Goal: Communication & Community: Answer question/provide support

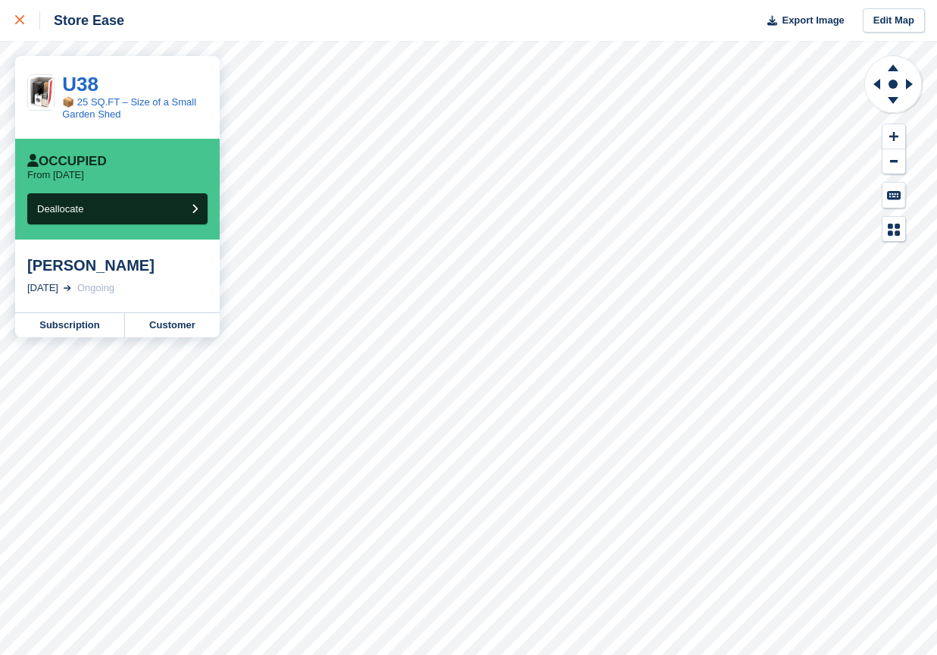
click at [21, 20] on icon at bounding box center [19, 19] width 9 height 9
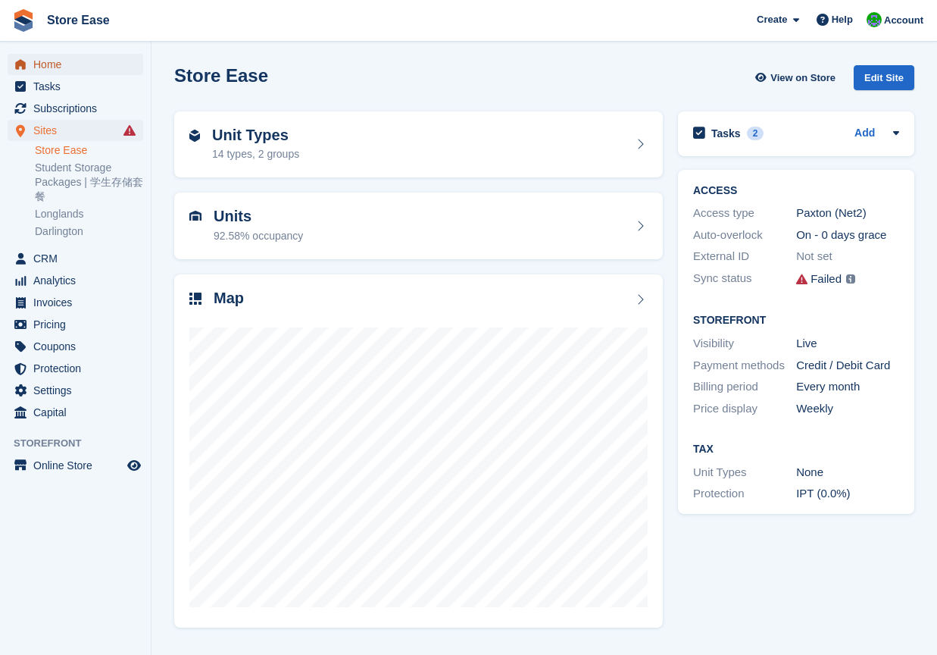
click at [61, 67] on span "Home" at bounding box center [78, 64] width 91 height 21
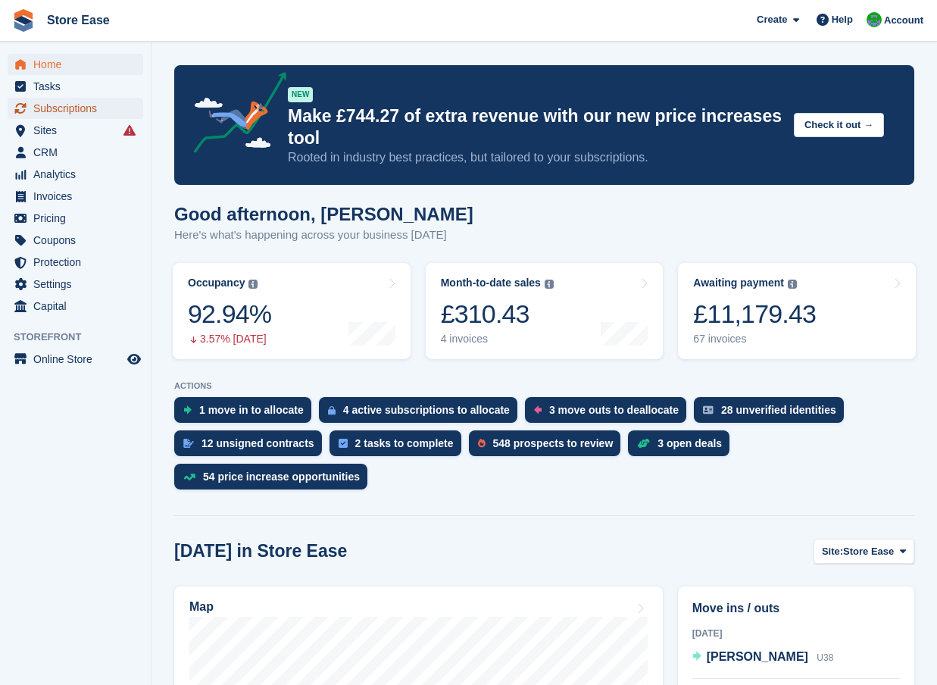
click at [53, 106] on span "Subscriptions" at bounding box center [78, 108] width 91 height 21
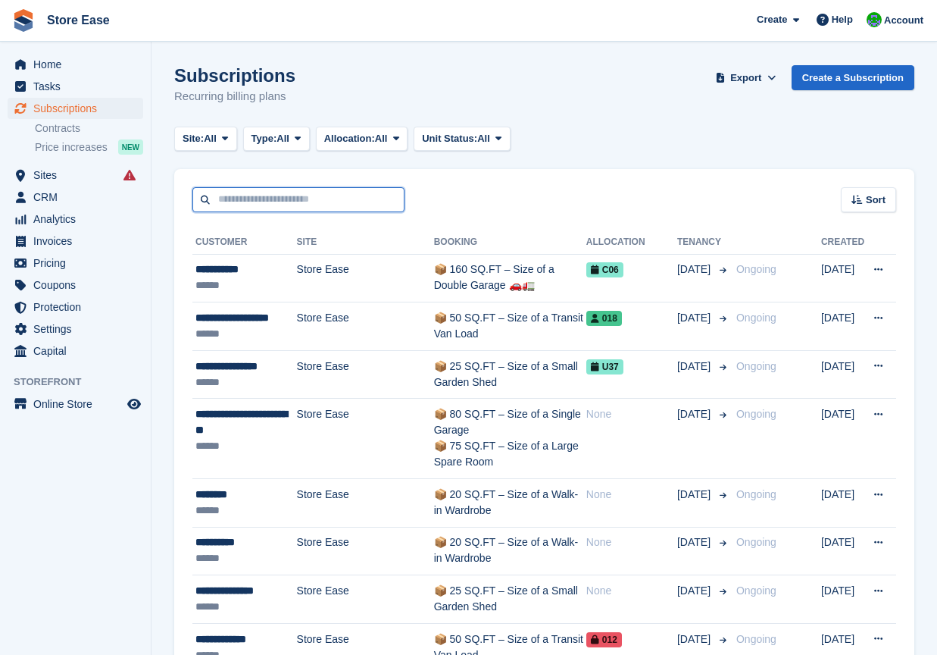
click at [271, 196] on input "text" at bounding box center [298, 199] width 212 height 25
type input "***"
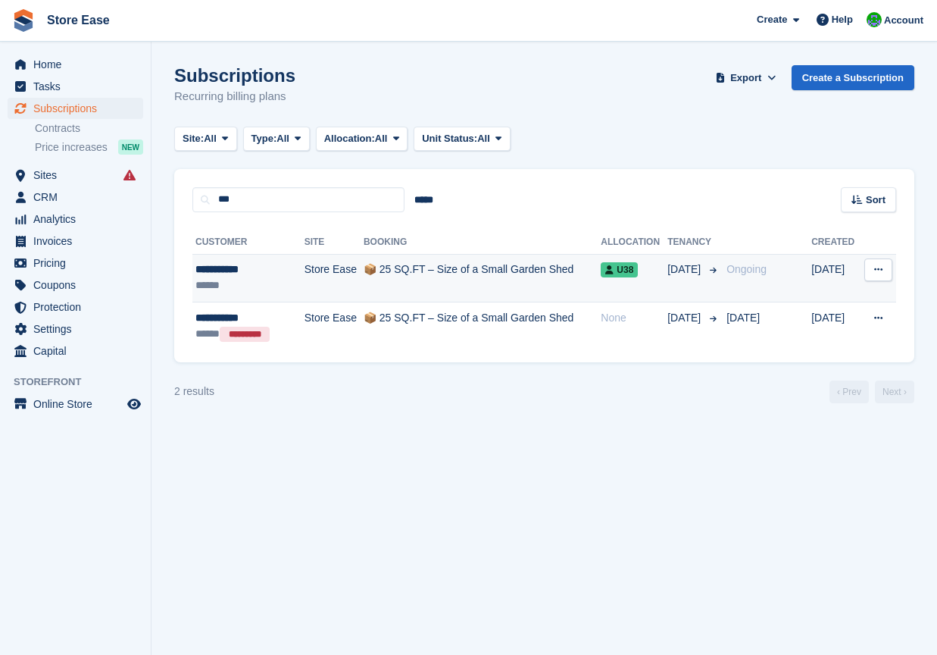
click at [244, 283] on div "******" at bounding box center [244, 285] width 96 height 16
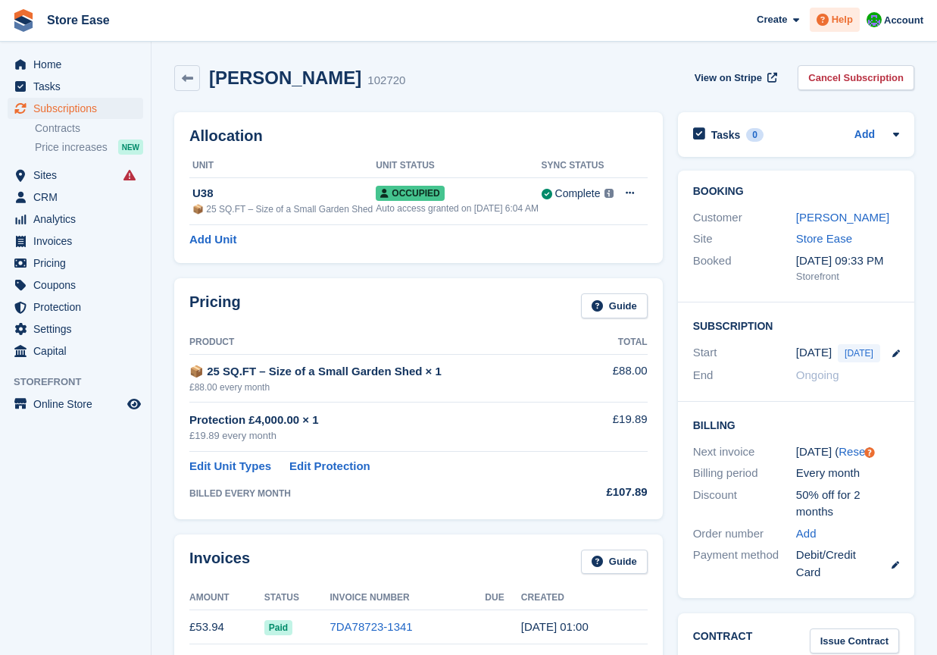
click at [835, 20] on span "Help" at bounding box center [842, 19] width 21 height 15
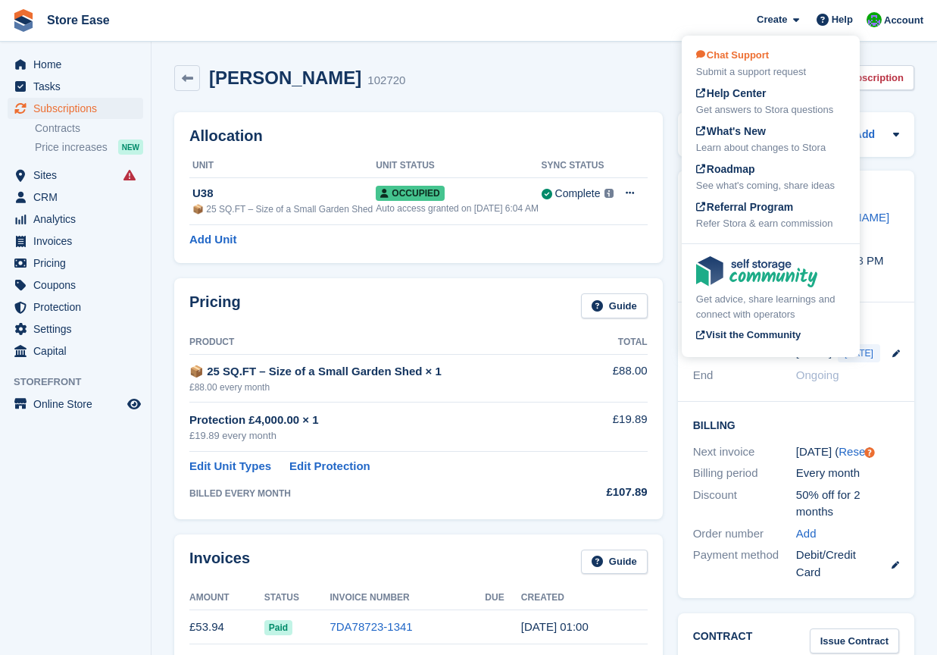
click at [727, 55] on span "Chat Support" at bounding box center [732, 54] width 73 height 11
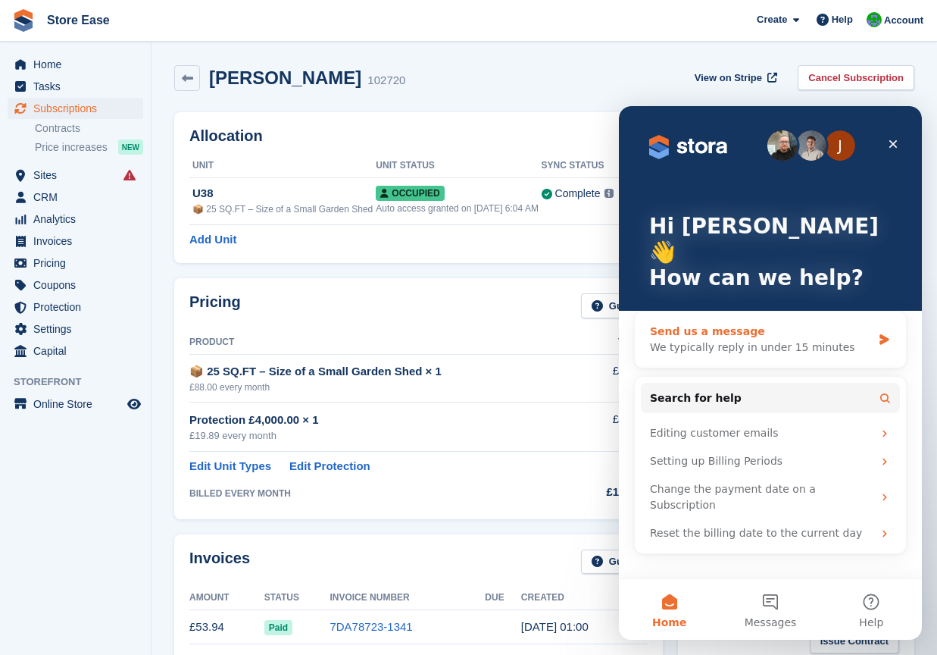
click at [715, 324] on div "Send us a message" at bounding box center [761, 332] width 222 height 16
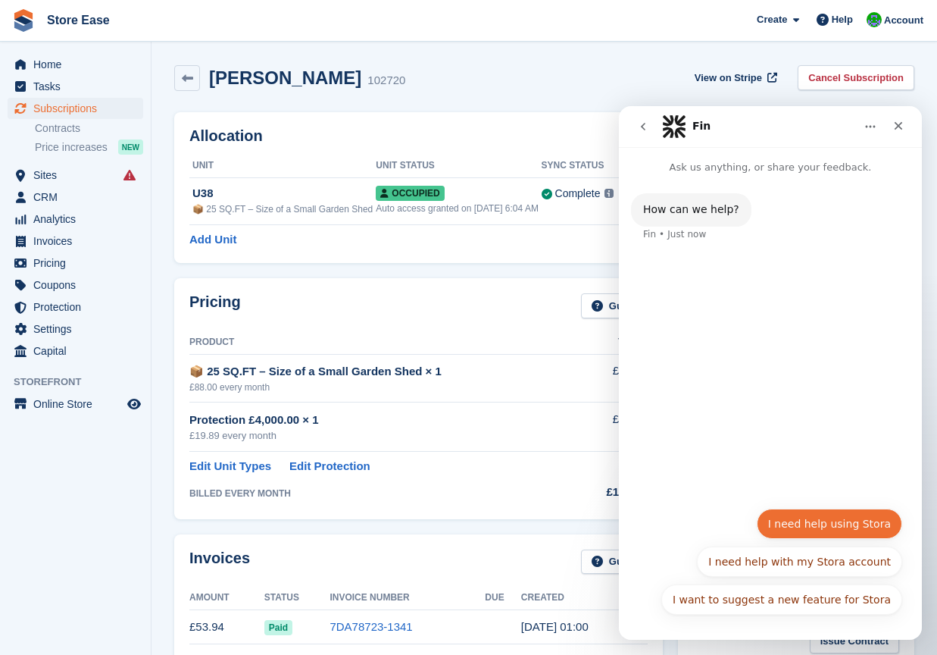
click at [849, 529] on button "I need help using Stora" at bounding box center [829, 523] width 145 height 30
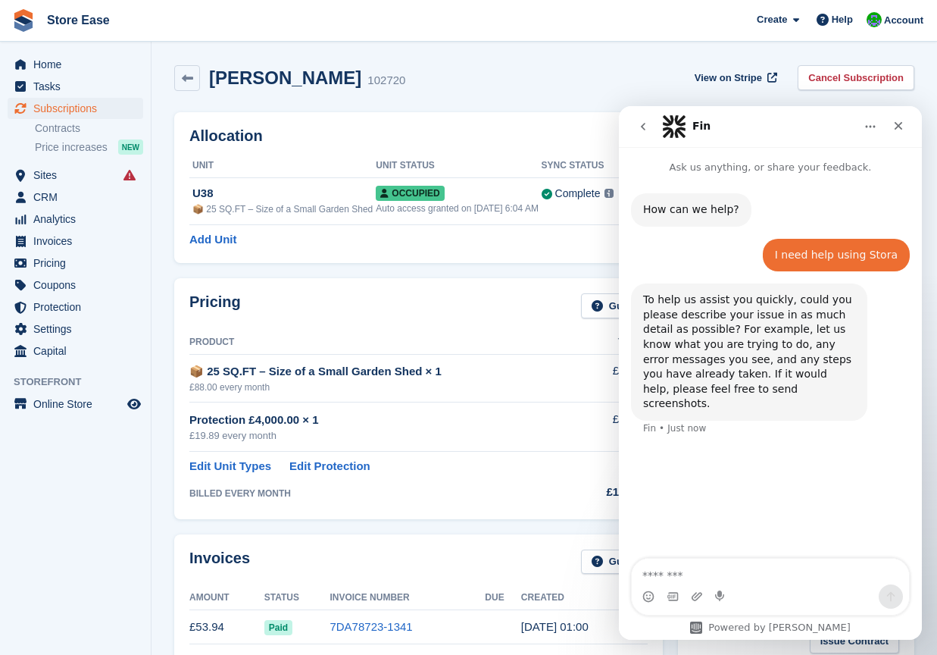
click at [705, 564] on textarea "Message…" at bounding box center [770, 571] width 277 height 26
type textarea "**********"
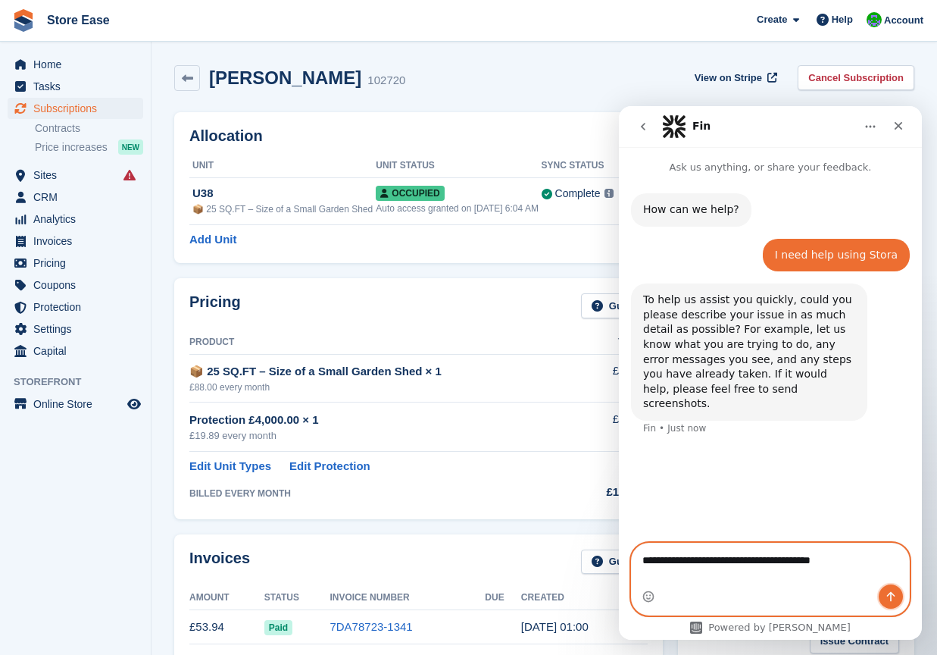
click at [889, 594] on icon "Send a message…" at bounding box center [891, 597] width 8 height 10
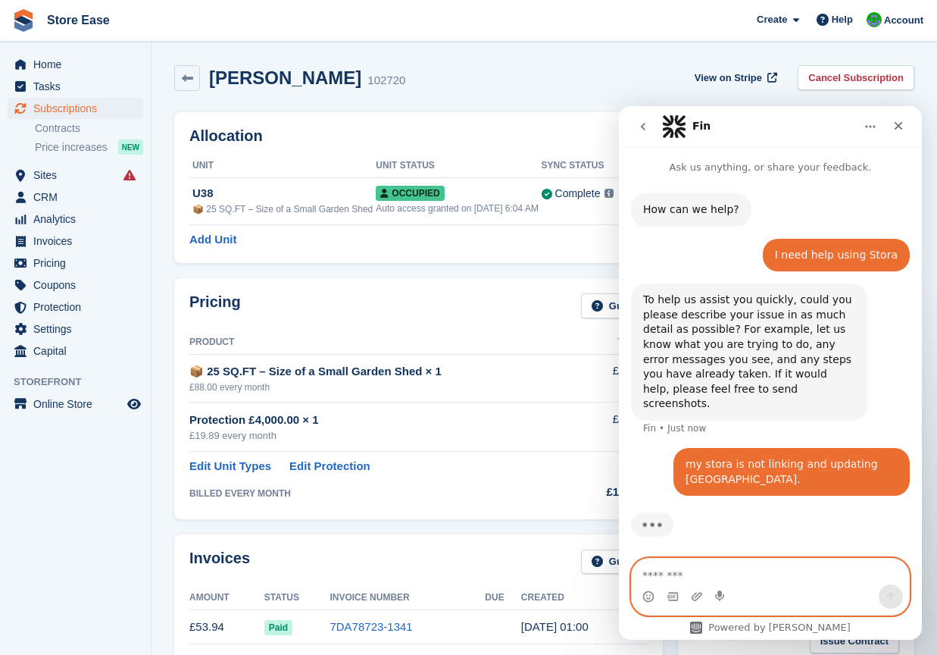
click at [695, 576] on textarea "Message…" at bounding box center [770, 571] width 277 height 26
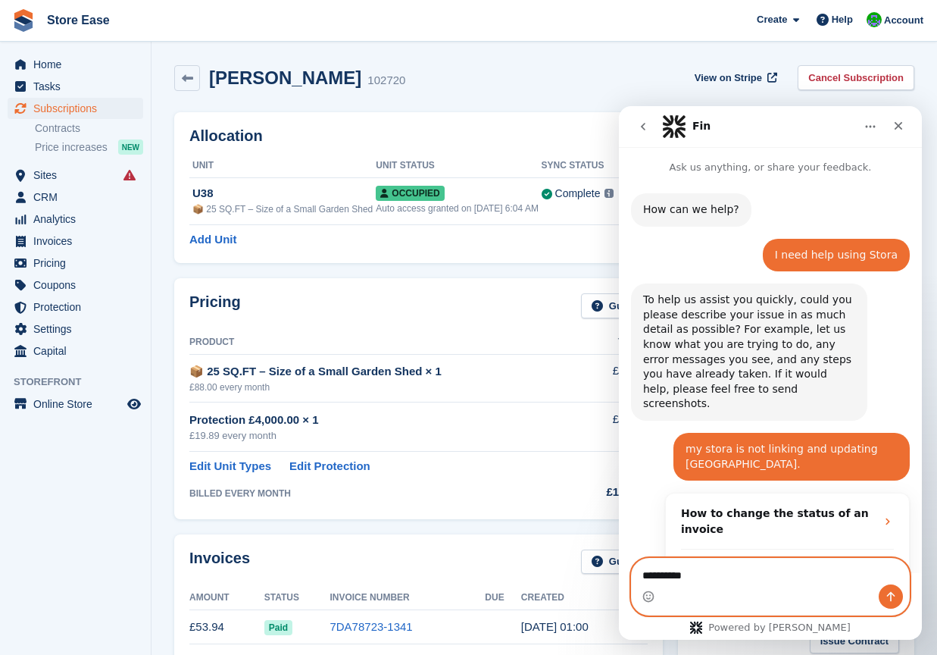
scroll to position [215, 0]
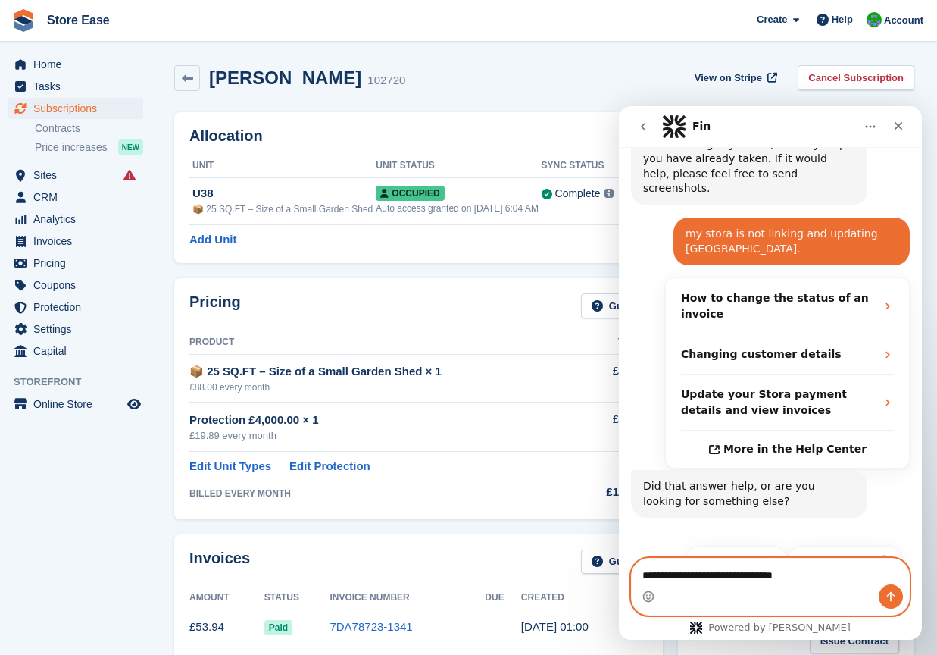
type textarea "**********"
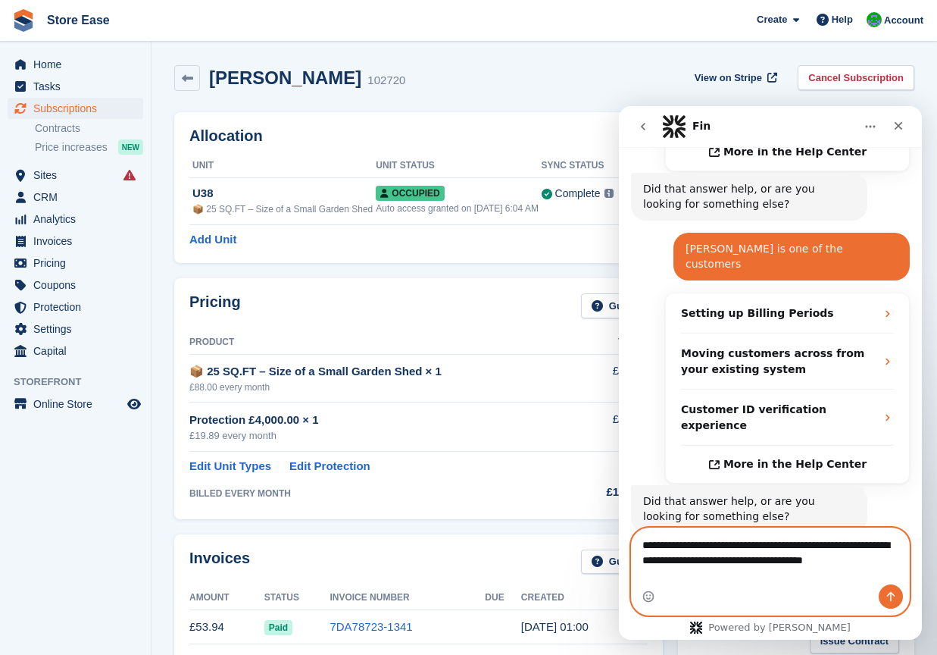
scroll to position [527, 0]
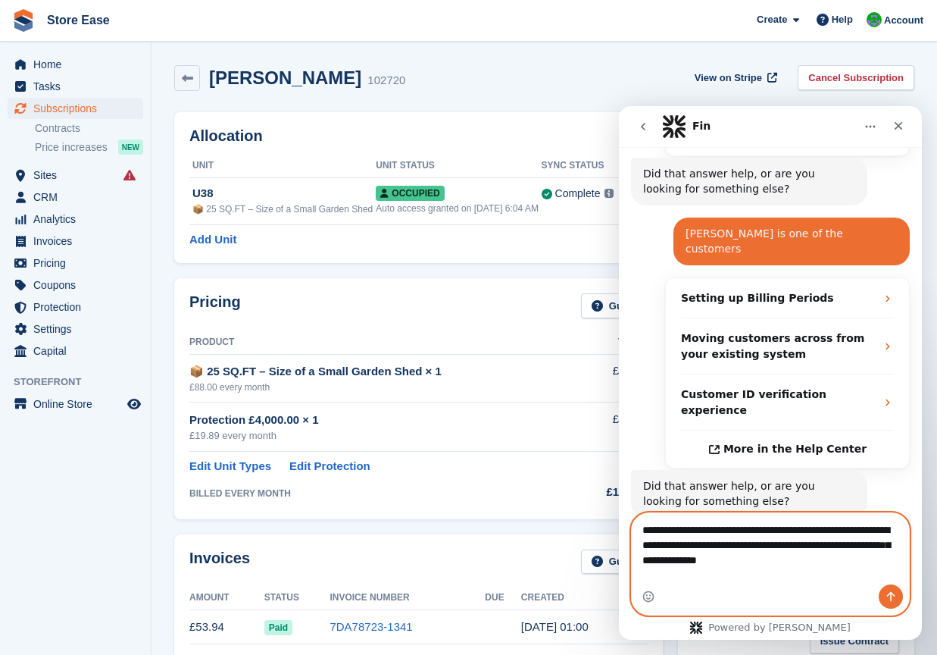
type textarea "**********"
click at [884, 593] on button "Send a message…" at bounding box center [891, 596] width 24 height 24
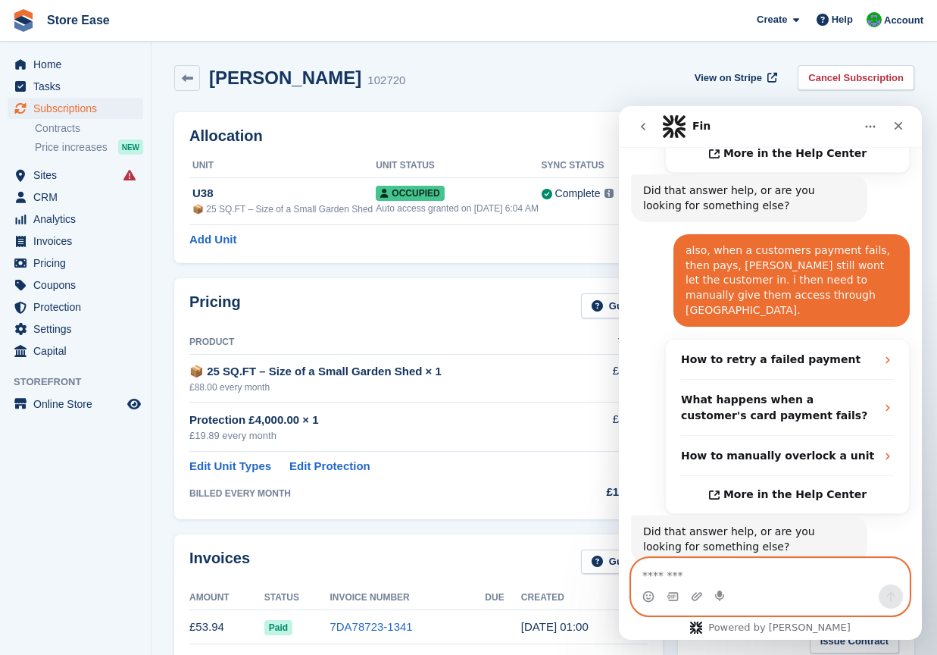
scroll to position [823, 0]
click at [742, 574] on textarea "Message…" at bounding box center [770, 571] width 277 height 26
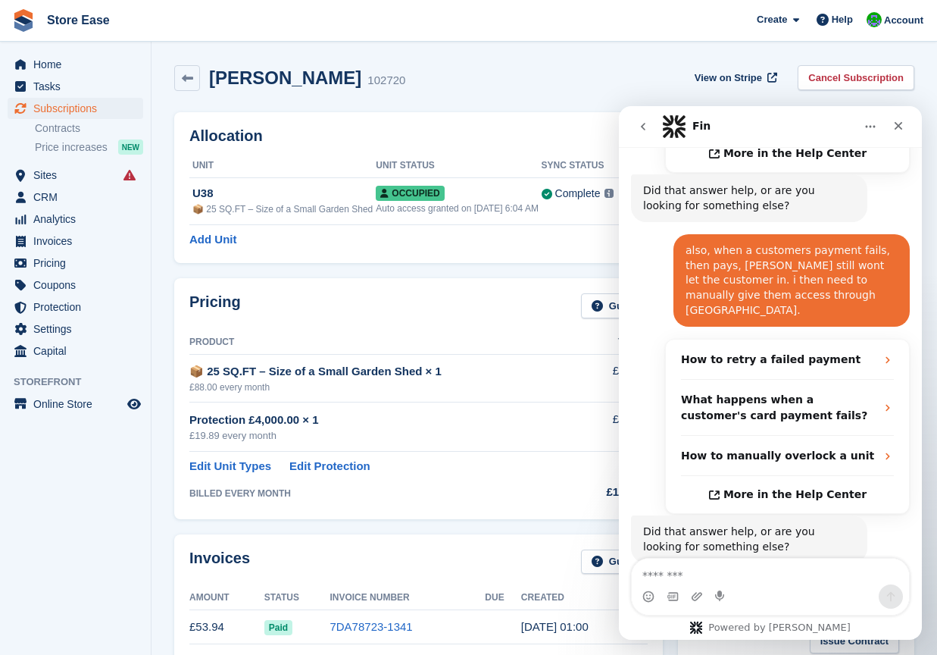
click at [863, 591] on button "Get more help 👤" at bounding box center [844, 606] width 115 height 30
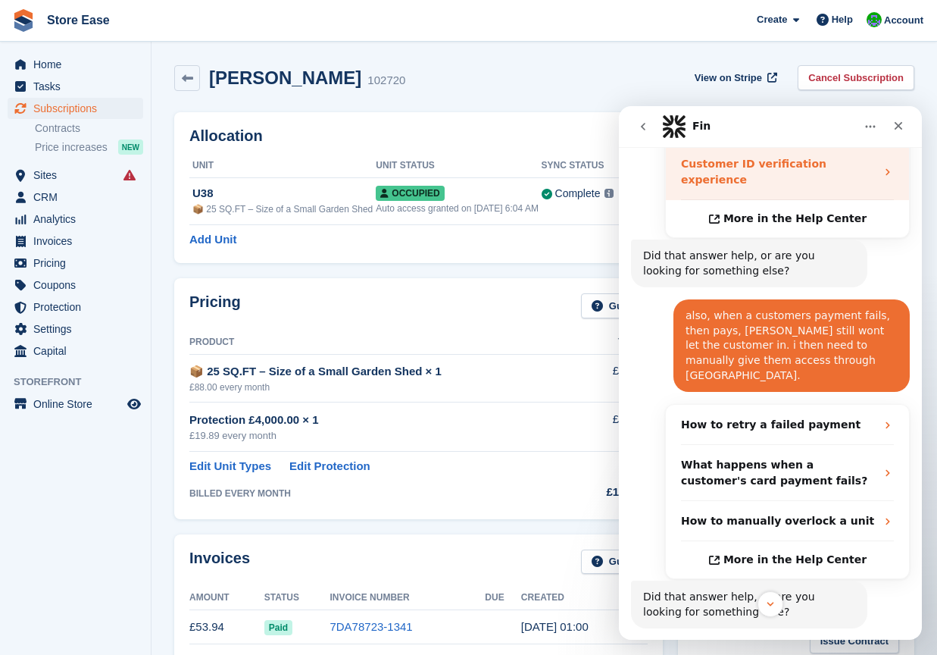
scroll to position [963, 0]
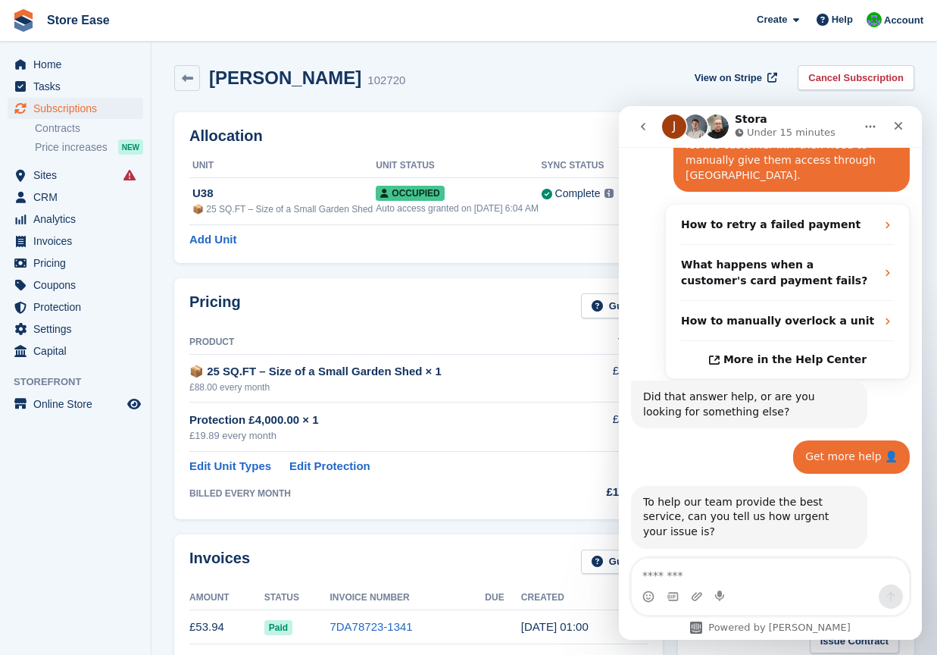
scroll to position [1067, 0]
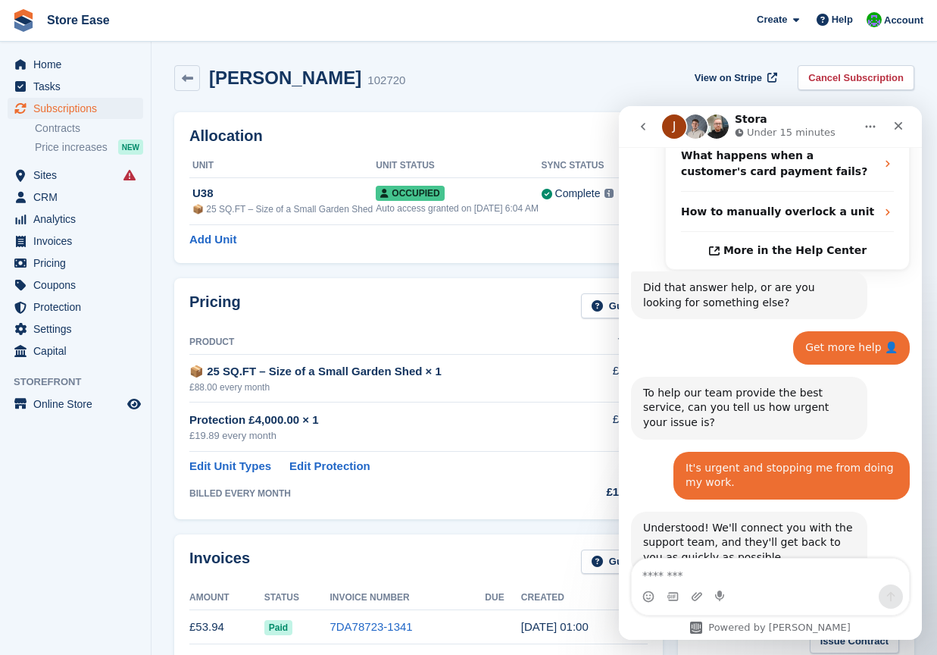
click at [673, 624] on div "Powered by [PERSON_NAME]" at bounding box center [770, 599] width 303 height 82
click at [48, 67] on span "Home" at bounding box center [78, 64] width 91 height 21
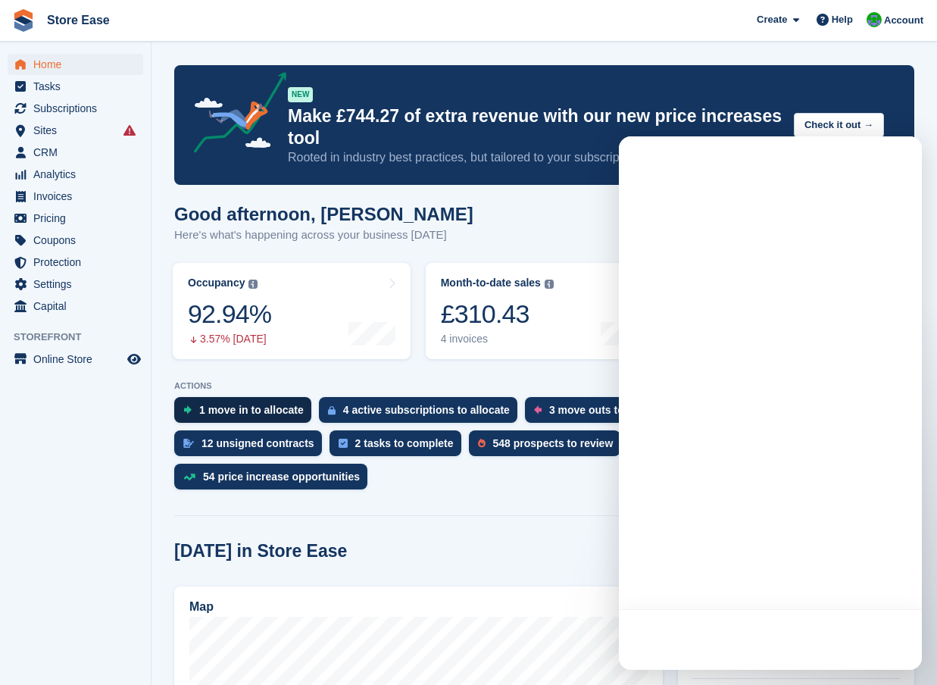
click at [242, 403] on div "1 move in to allocate" at bounding box center [242, 410] width 137 height 26
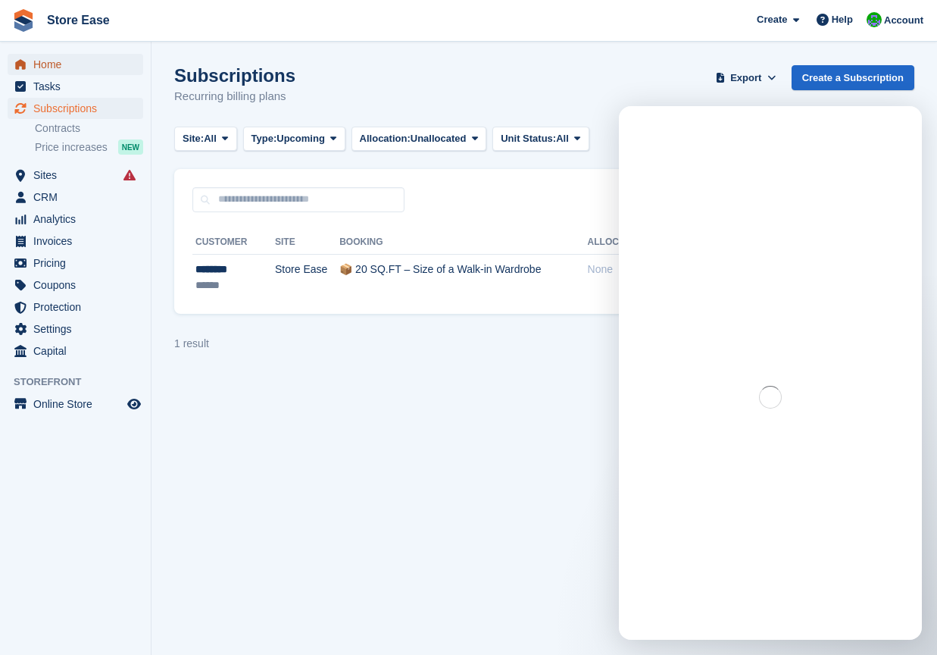
click at [55, 69] on span "Home" at bounding box center [78, 64] width 91 height 21
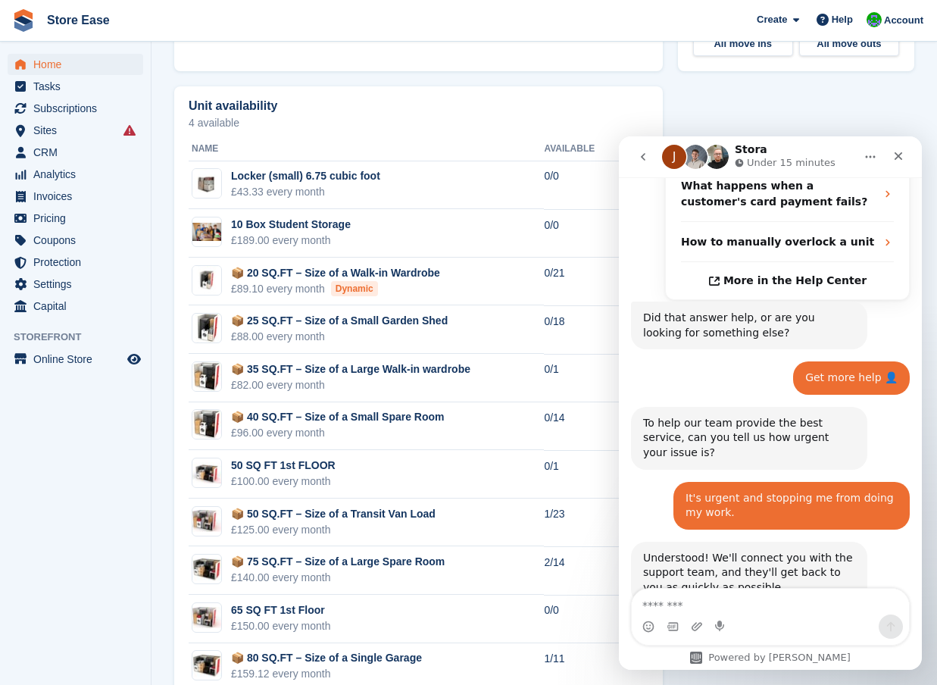
scroll to position [834, 0]
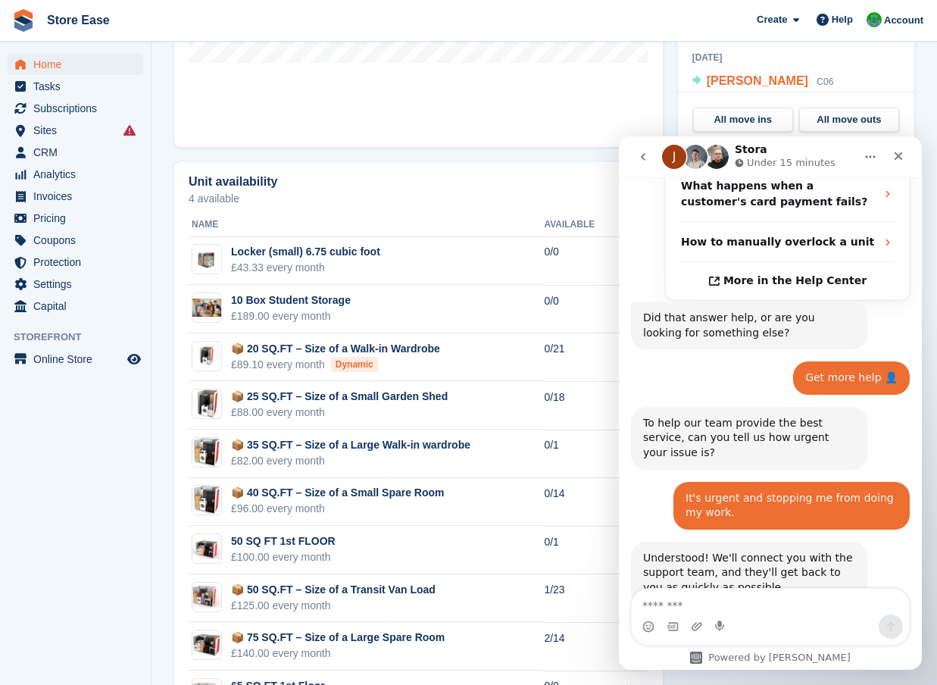
click at [741, 72] on div "Rob Jackson C06" at bounding box center [770, 82] width 127 height 20
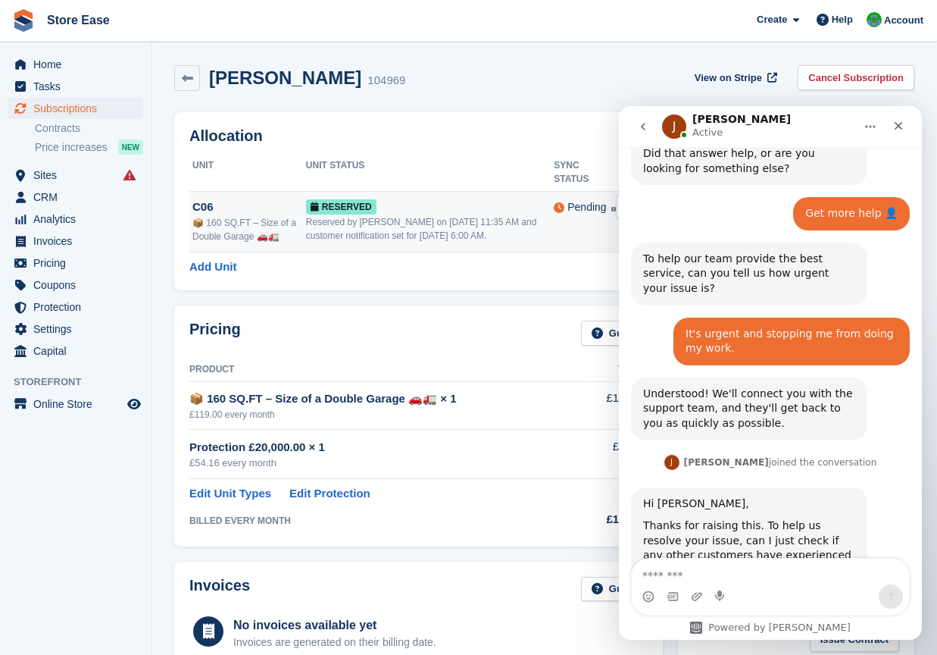
click at [377, 199] on div "Reserved" at bounding box center [430, 207] width 248 height 16
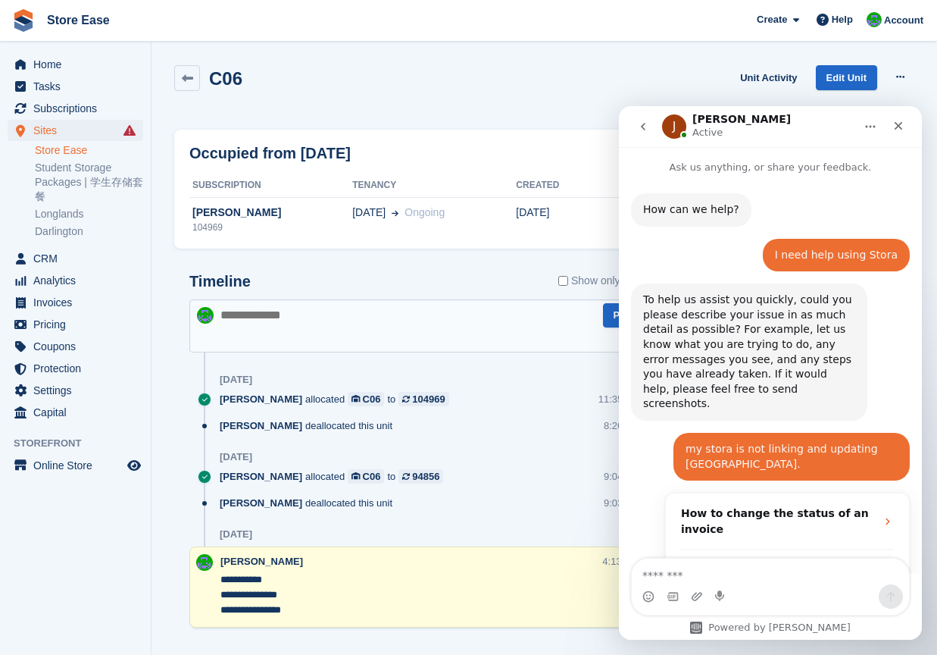
scroll to position [1201, 0]
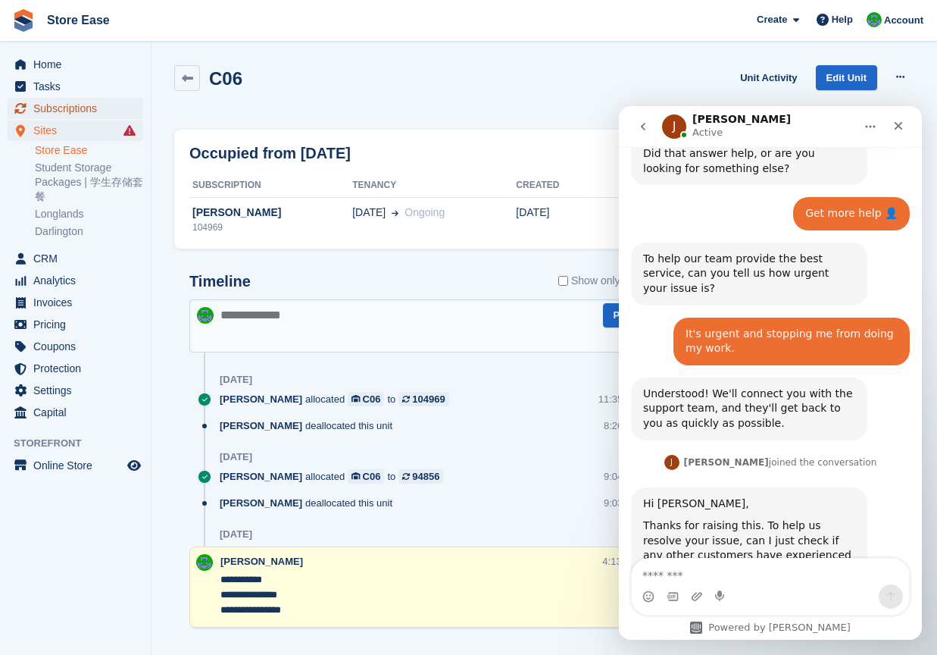
click at [56, 108] on span "Subscriptions" at bounding box center [78, 108] width 91 height 21
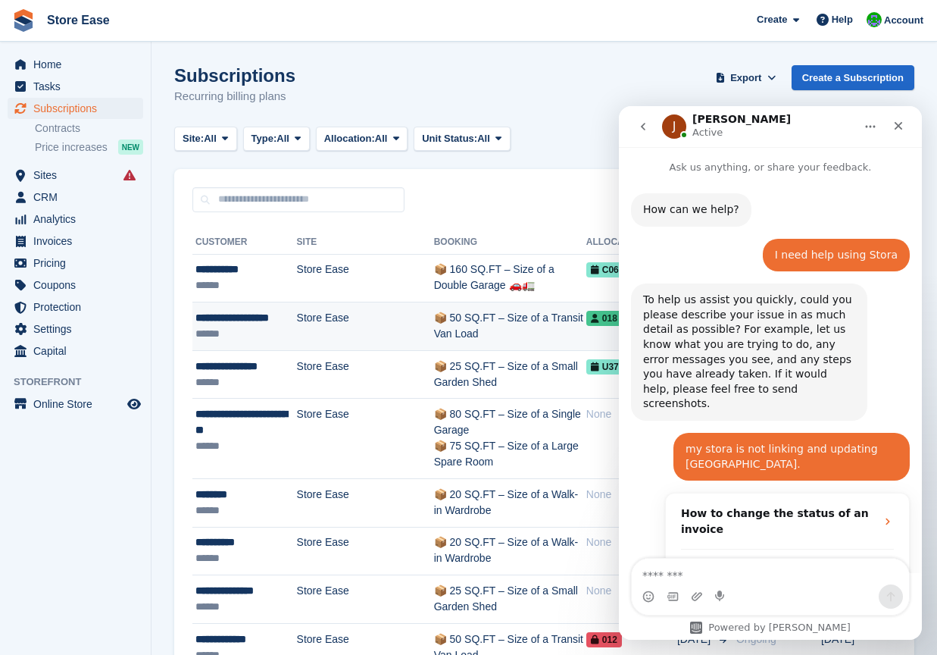
scroll to position [1201, 0]
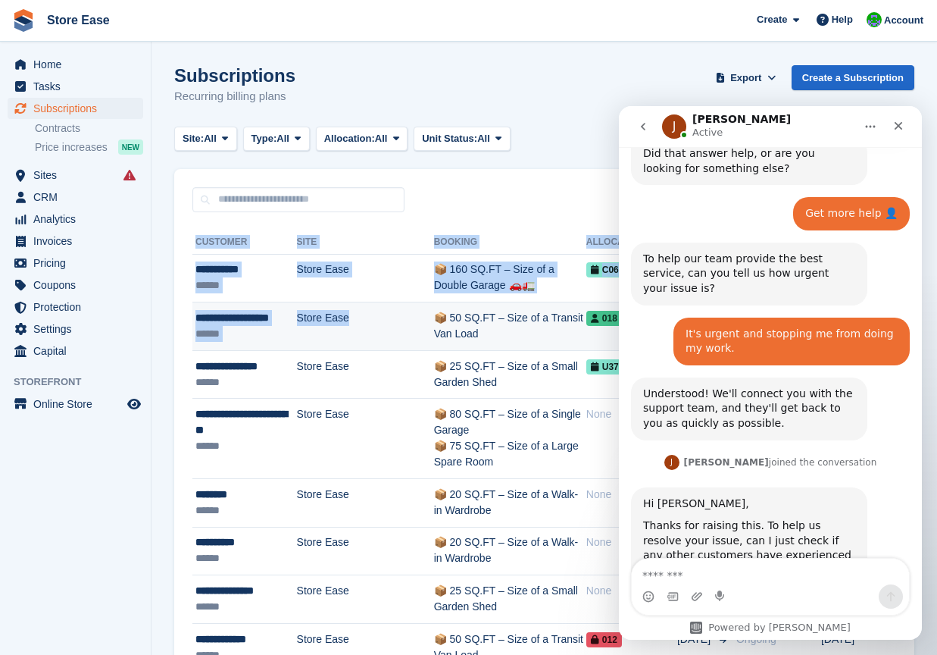
drag, startPoint x: 192, startPoint y: 317, endPoint x: 346, endPoint y: 323, distance: 154.7
click at [247, 306] on td "**********" at bounding box center [244, 326] width 105 height 48
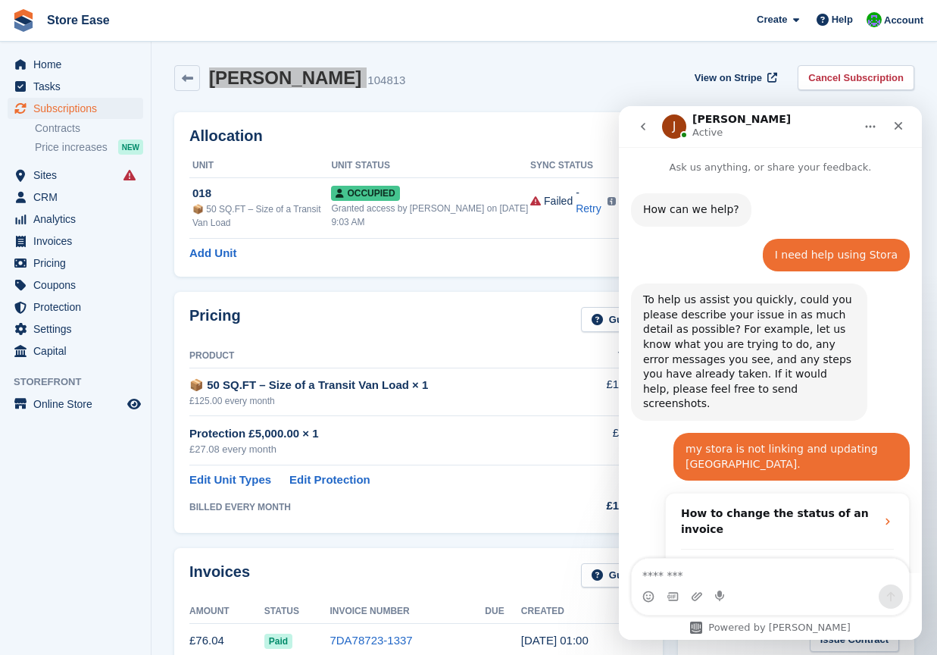
scroll to position [1201, 0]
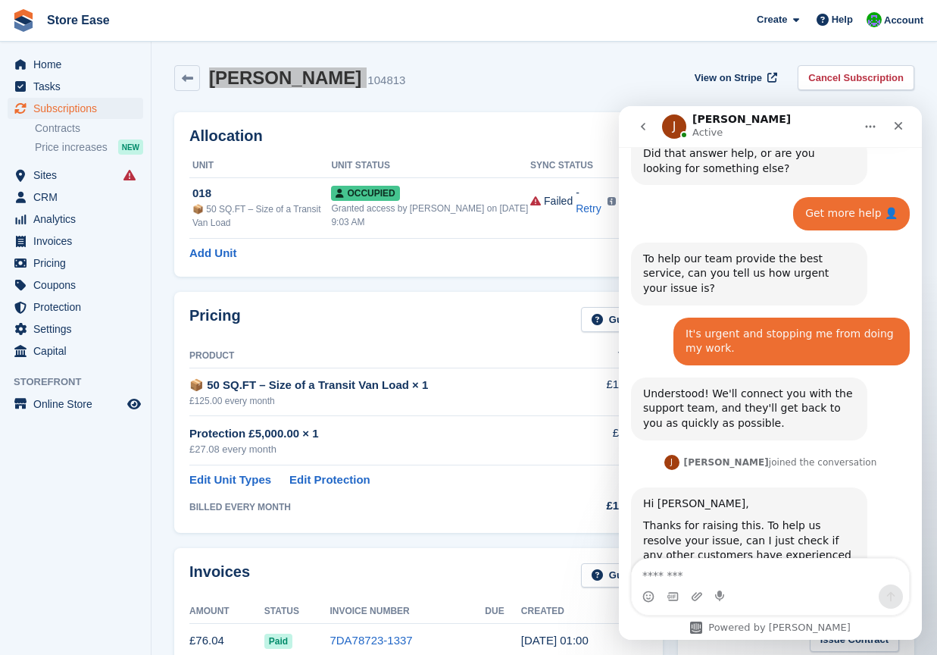
click at [655, 573] on textarea "Message…" at bounding box center [770, 571] width 277 height 26
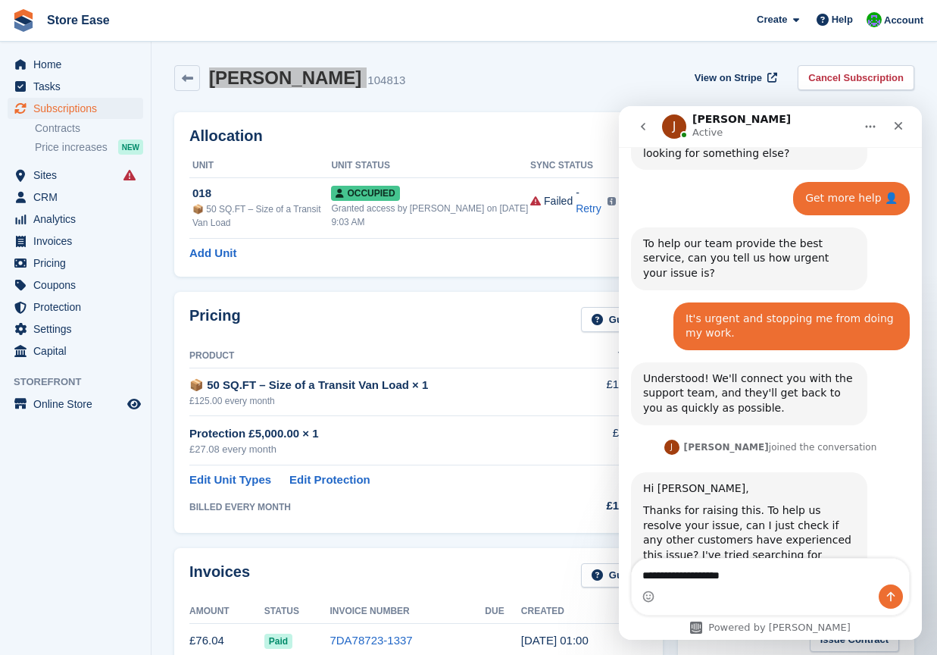
type textarea "**********"
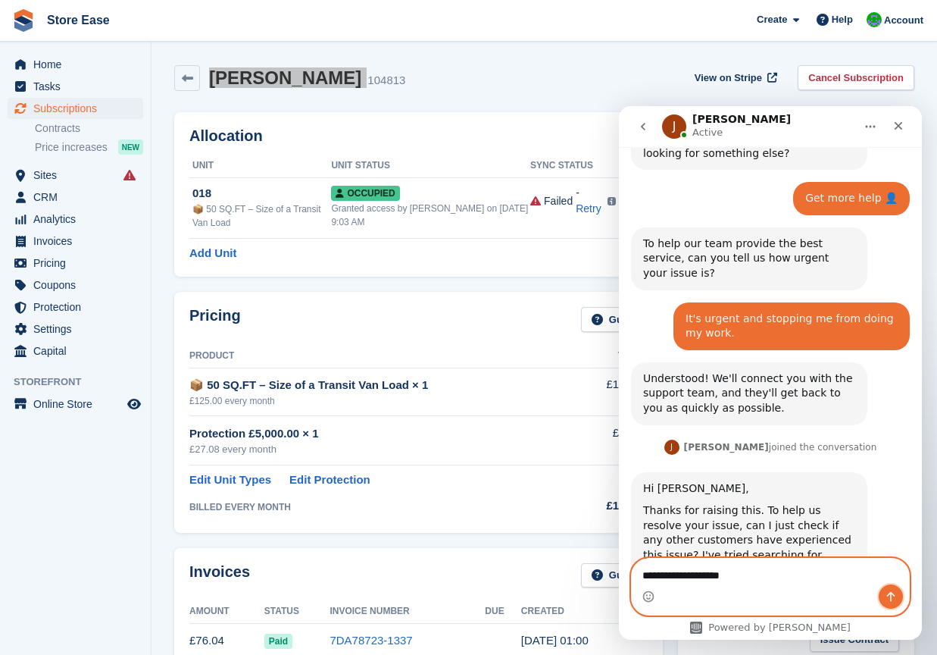
click at [893, 595] on icon "Send a message…" at bounding box center [891, 597] width 8 height 10
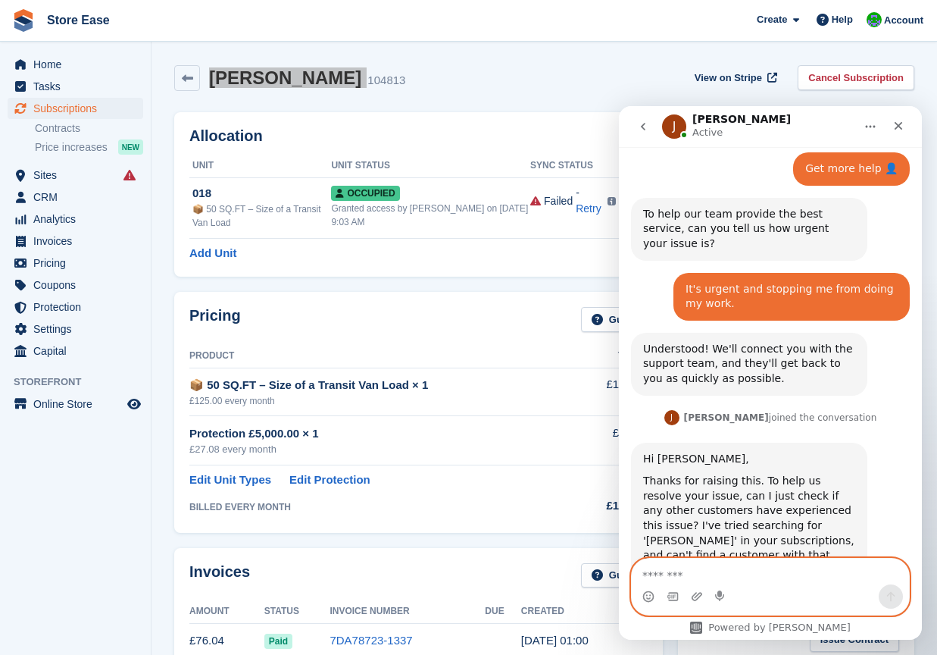
scroll to position [1261, 0]
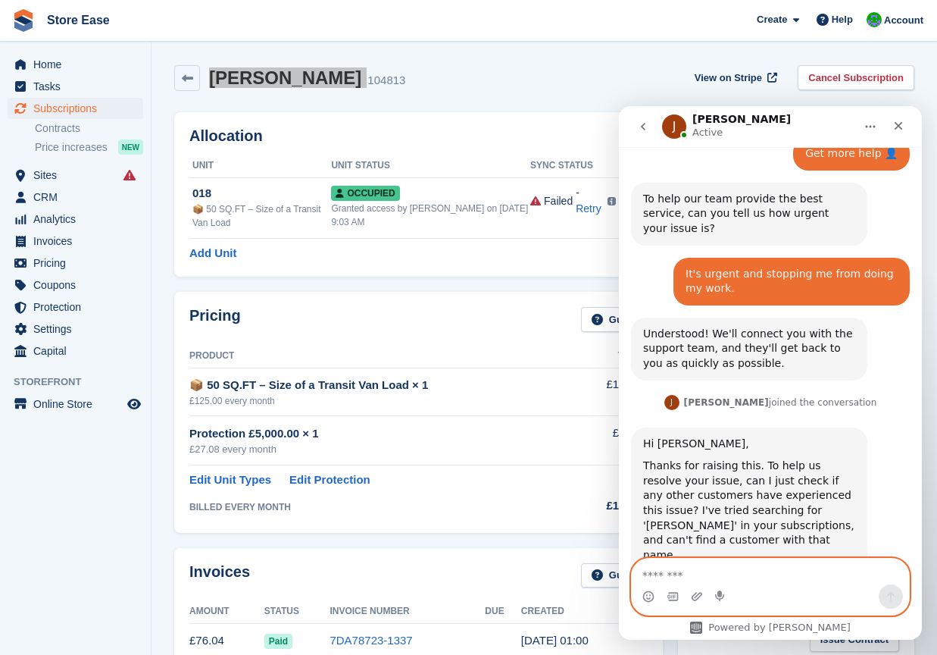
click at [726, 571] on textarea "Message…" at bounding box center [770, 571] width 277 height 26
type textarea "**********"
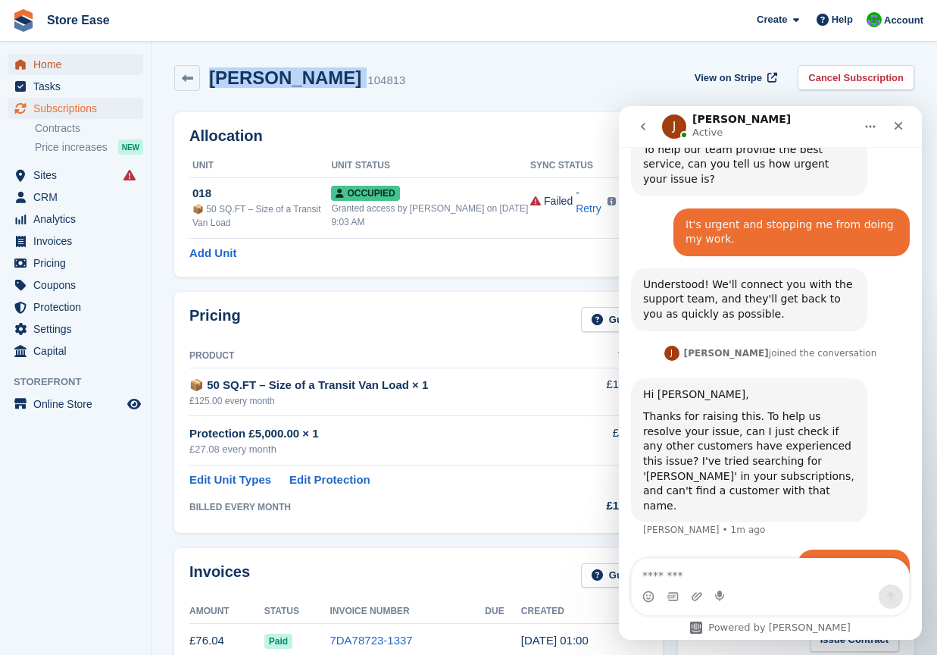
click at [48, 67] on span "Home" at bounding box center [78, 64] width 91 height 21
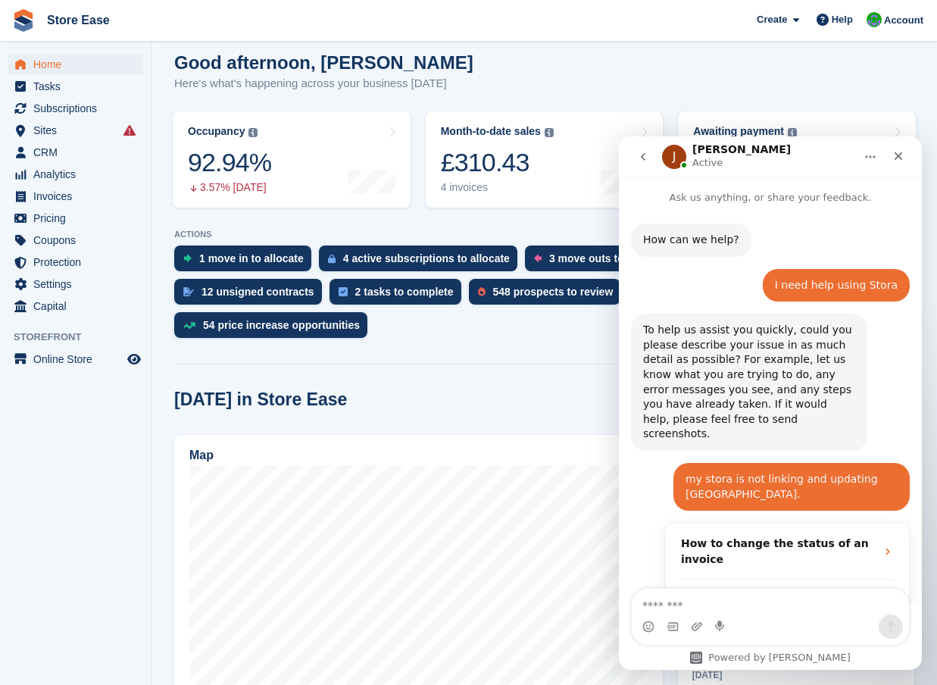
scroll to position [1310, 0]
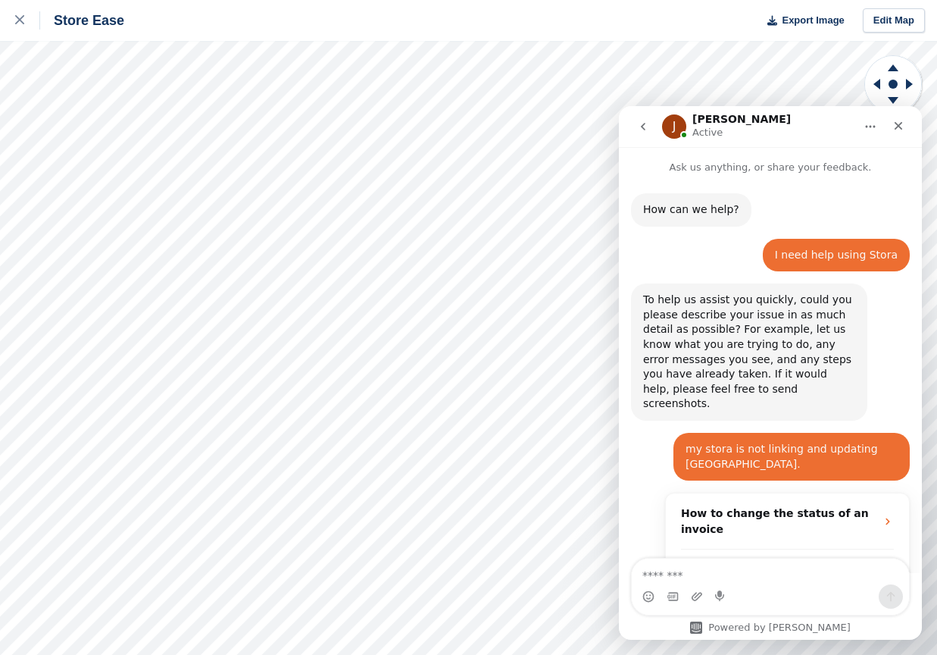
scroll to position [1310, 0]
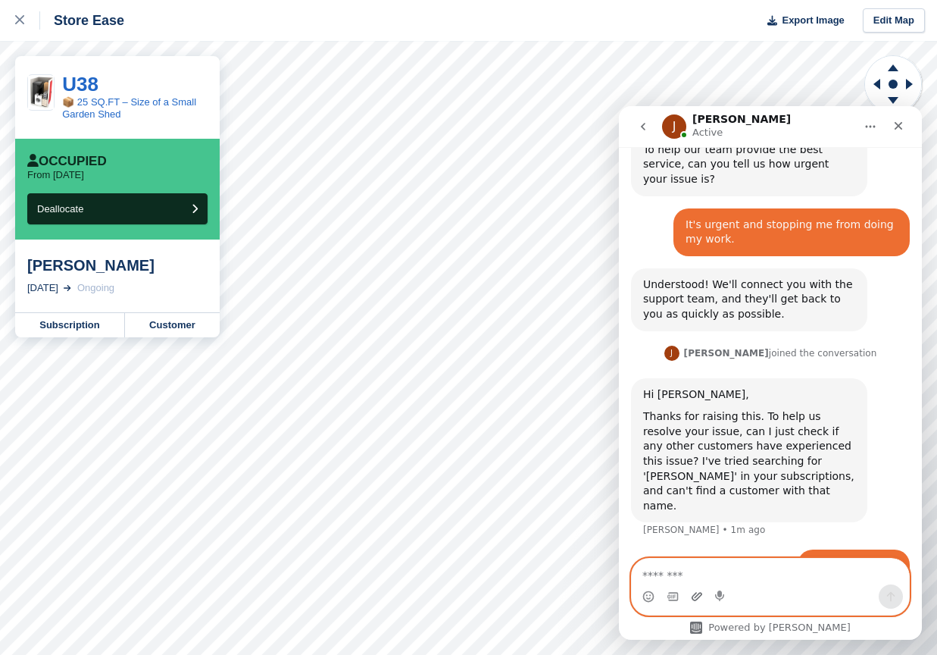
click at [694, 597] on icon "Upload attachment" at bounding box center [697, 596] width 12 height 12
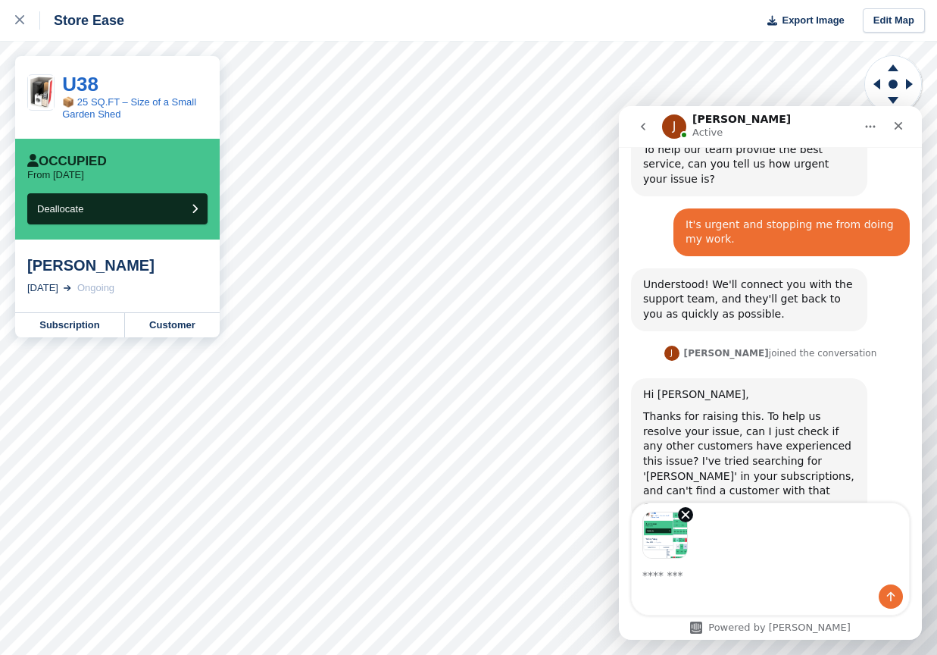
scroll to position [1366, 0]
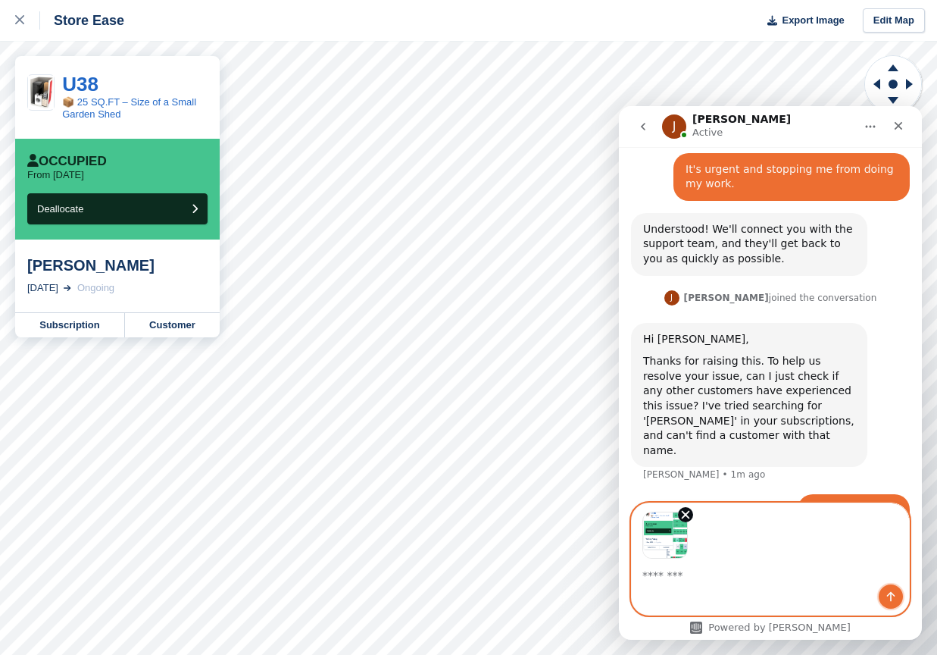
click at [887, 596] on icon "Send a message…" at bounding box center [891, 597] width 8 height 10
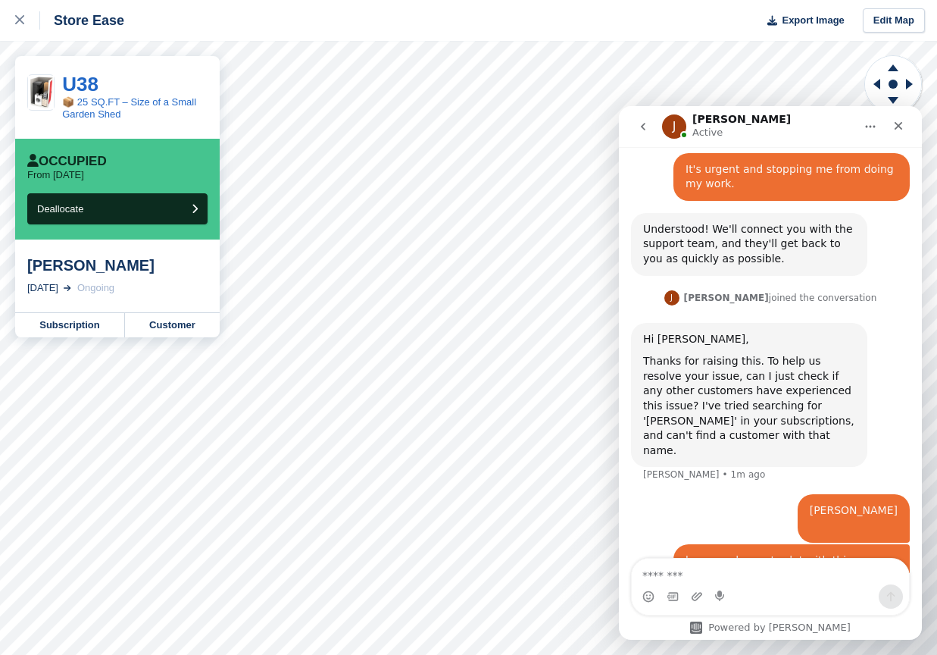
scroll to position [1533, 0]
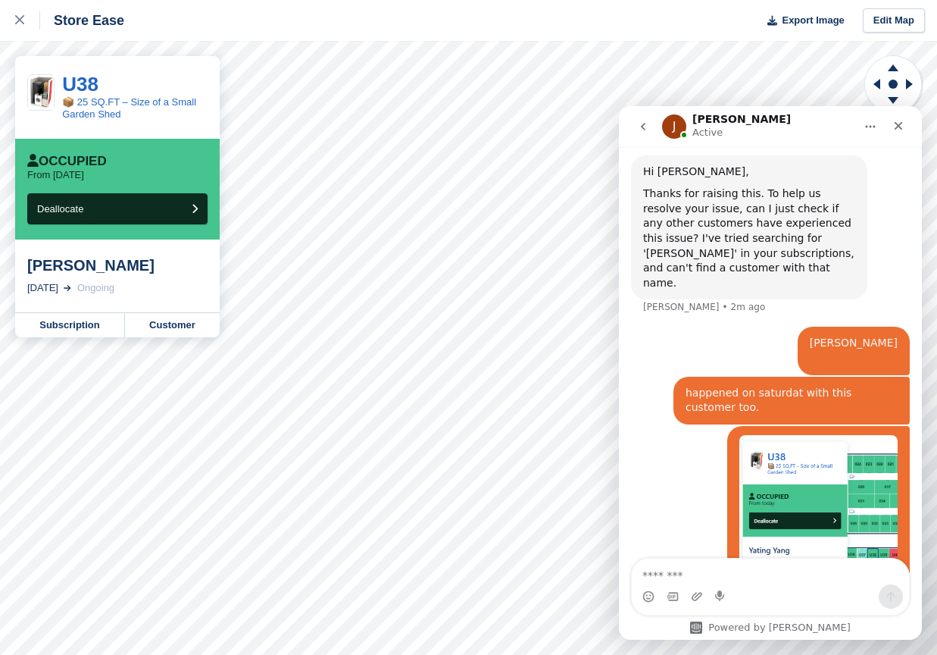
click at [665, 574] on textarea "Message…" at bounding box center [770, 571] width 277 height 26
click at [690, 577] on textarea "**********" at bounding box center [770, 571] width 277 height 26
drag, startPoint x: 786, startPoint y: 577, endPoint x: 821, endPoint y: 574, distance: 35.0
click at [787, 575] on textarea "**********" at bounding box center [770, 571] width 277 height 26
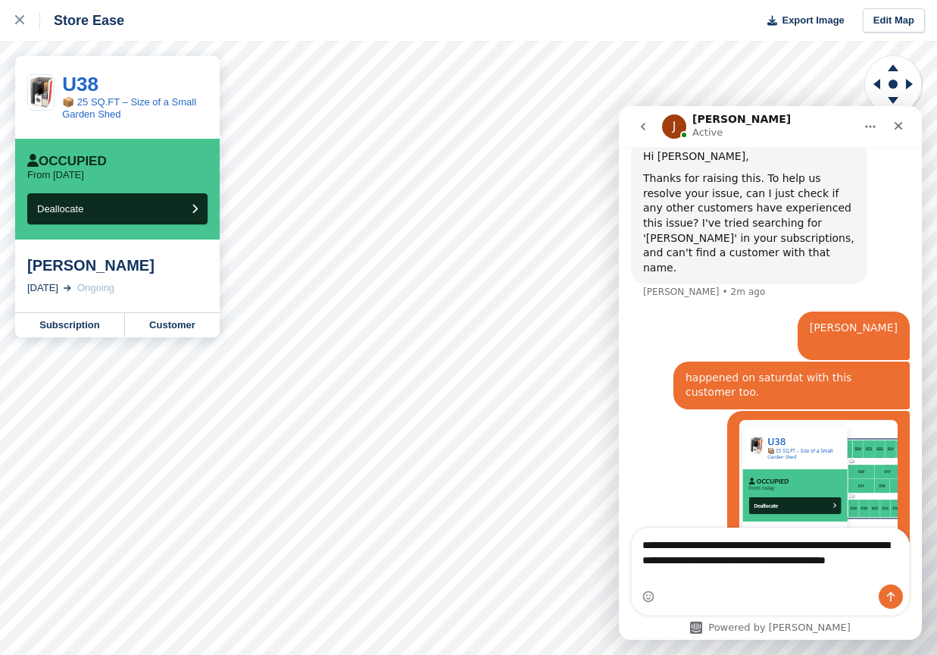
scroll to position [1563, 0]
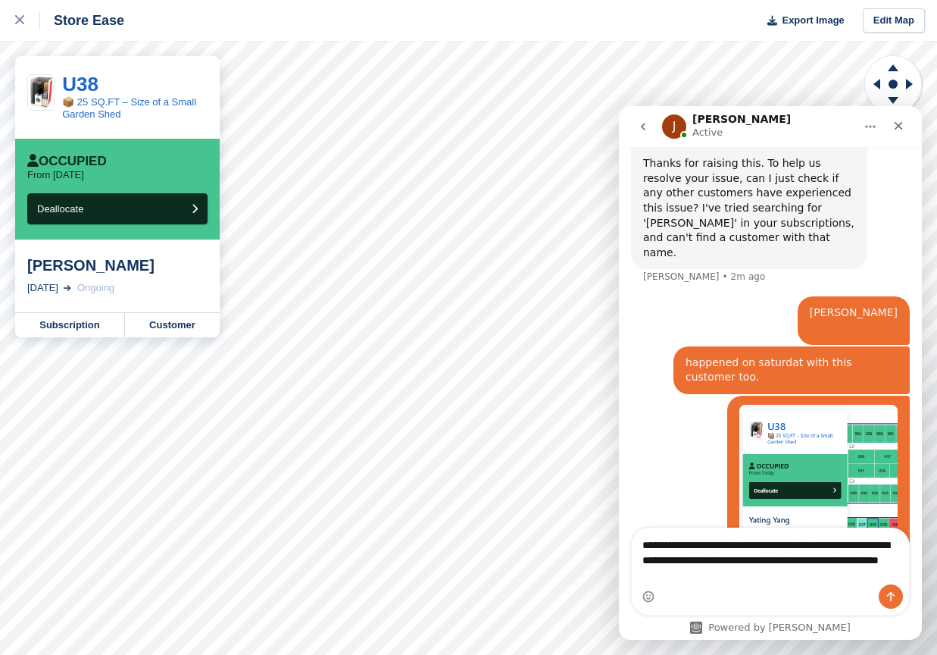
type textarea "**********"
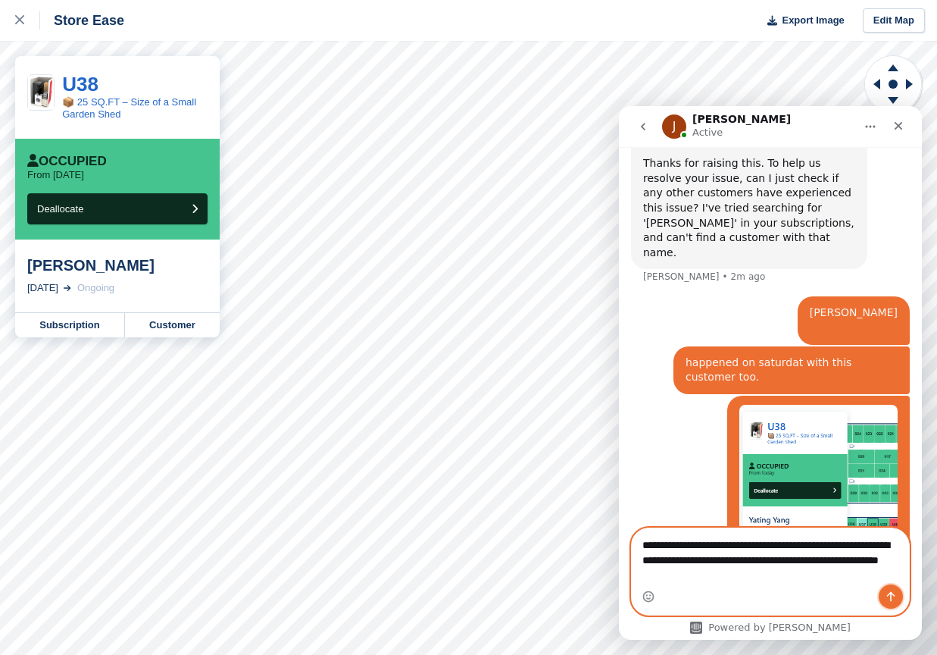
click at [885, 591] on button "Send a message…" at bounding box center [891, 596] width 24 height 24
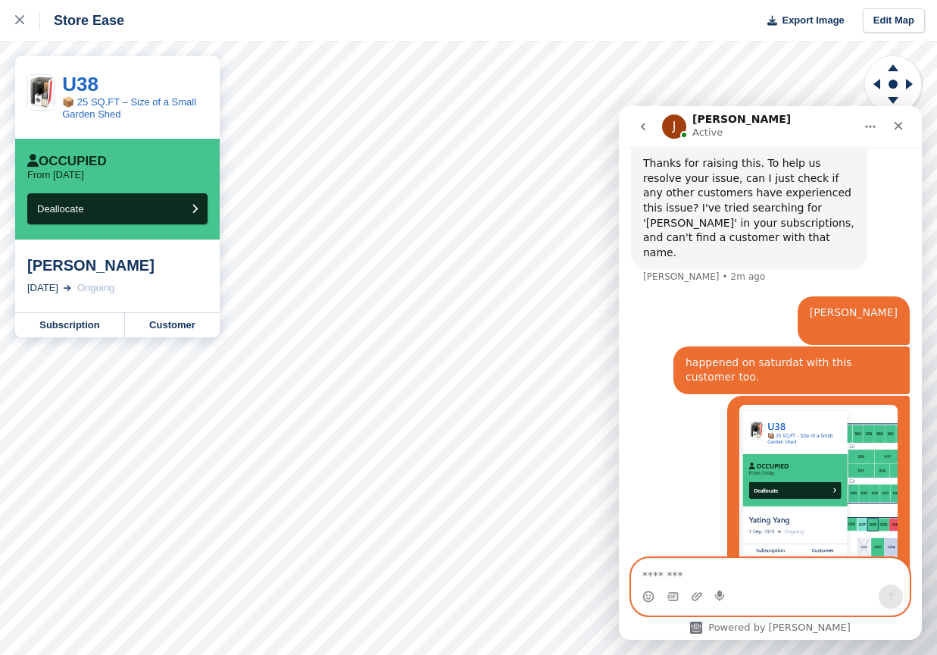
scroll to position [1597, 0]
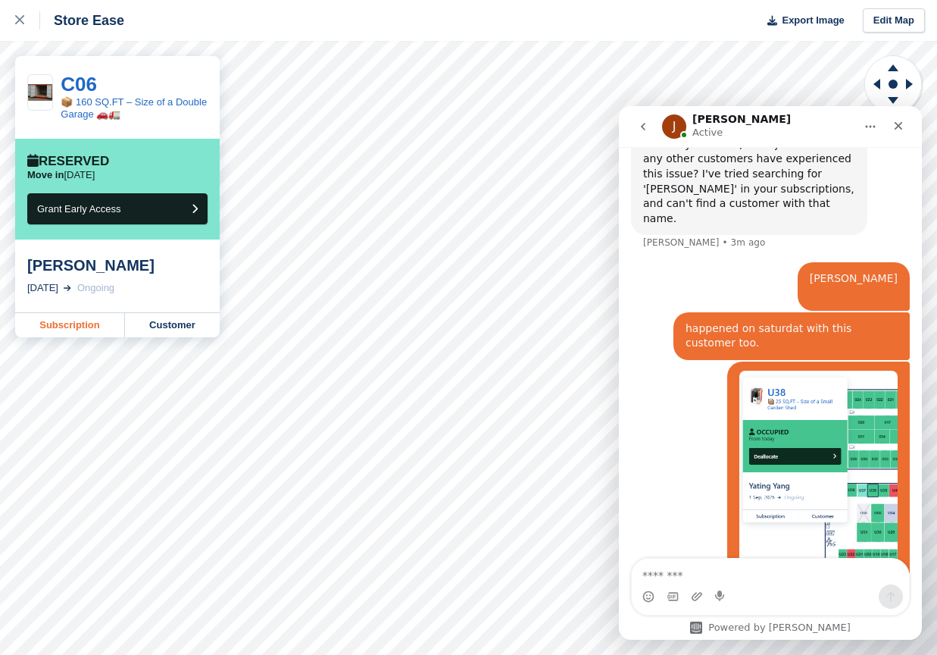
click at [80, 322] on link "Subscription" at bounding box center [70, 325] width 110 height 24
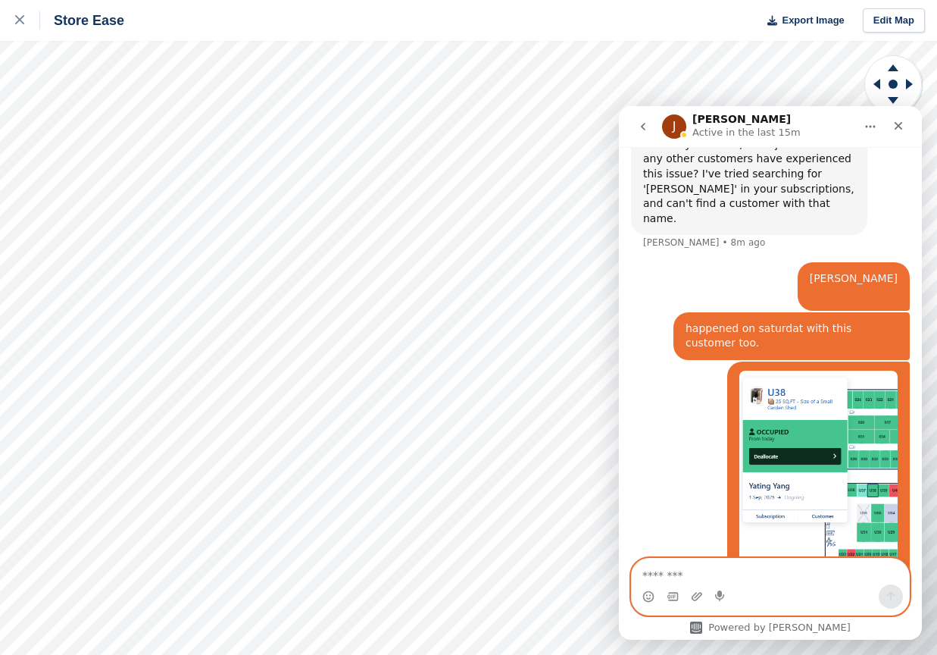
click at [696, 571] on textarea "Message…" at bounding box center [770, 571] width 277 height 26
click at [646, 596] on icon "Emoji picker" at bounding box center [649, 596] width 12 height 12
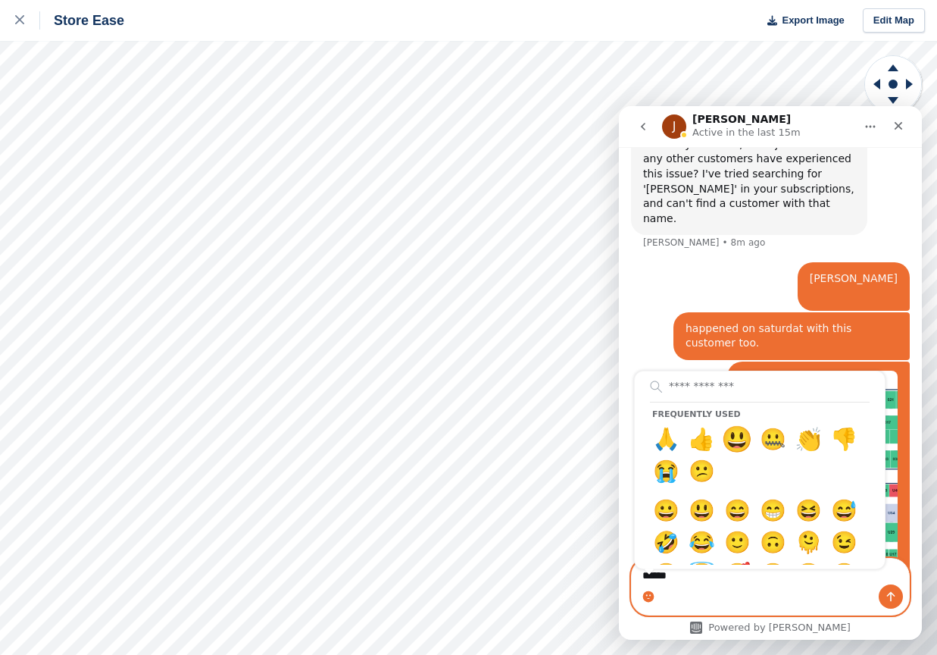
type textarea "********"
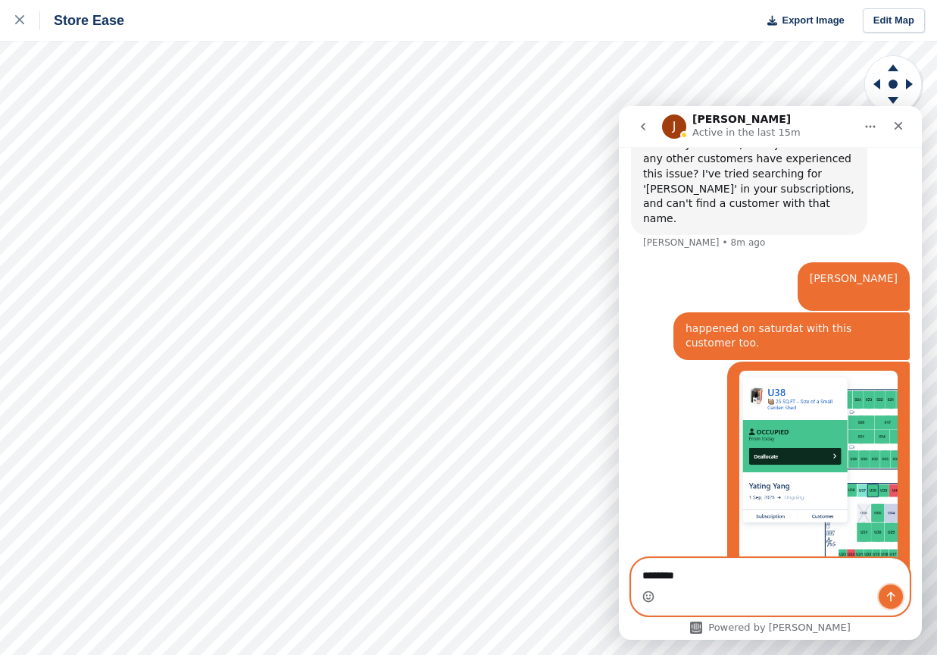
click at [888, 601] on icon "Send a message…" at bounding box center [891, 596] width 12 height 12
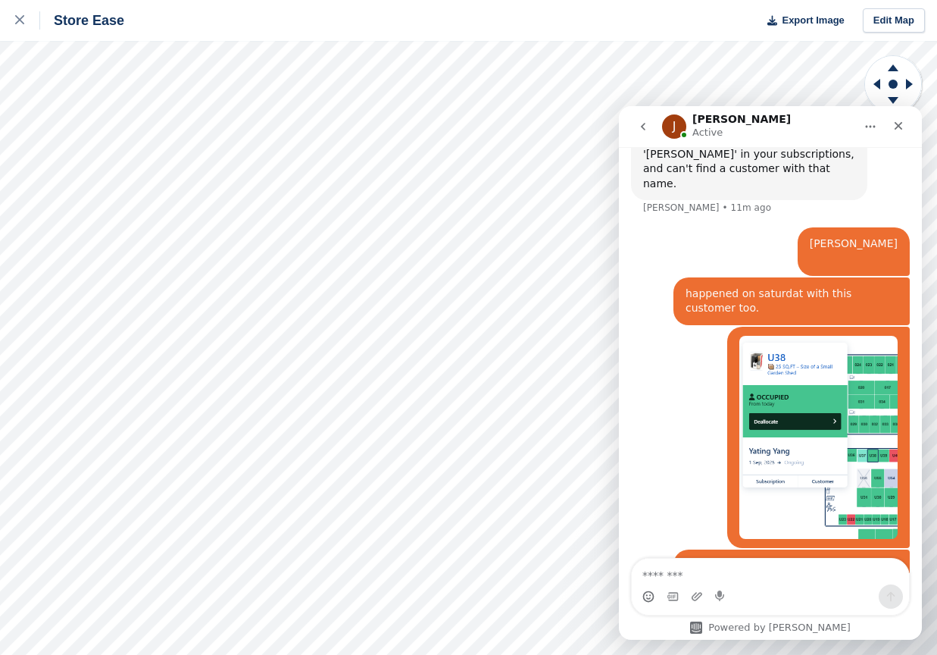
click at [636, 626] on div "Powered by [PERSON_NAME]" at bounding box center [770, 599] width 303 height 82
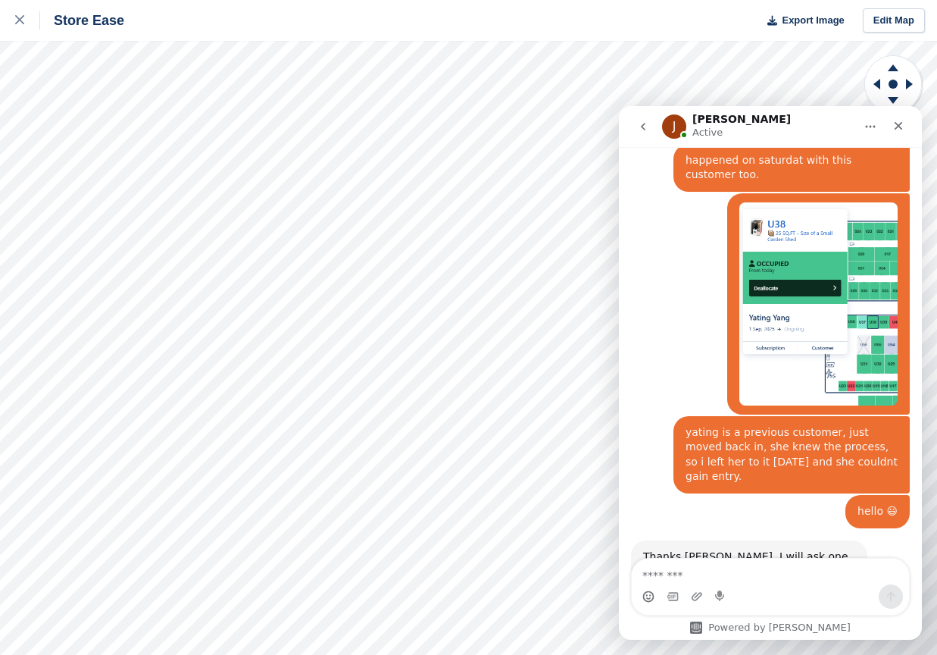
scroll to position [1692, 0]
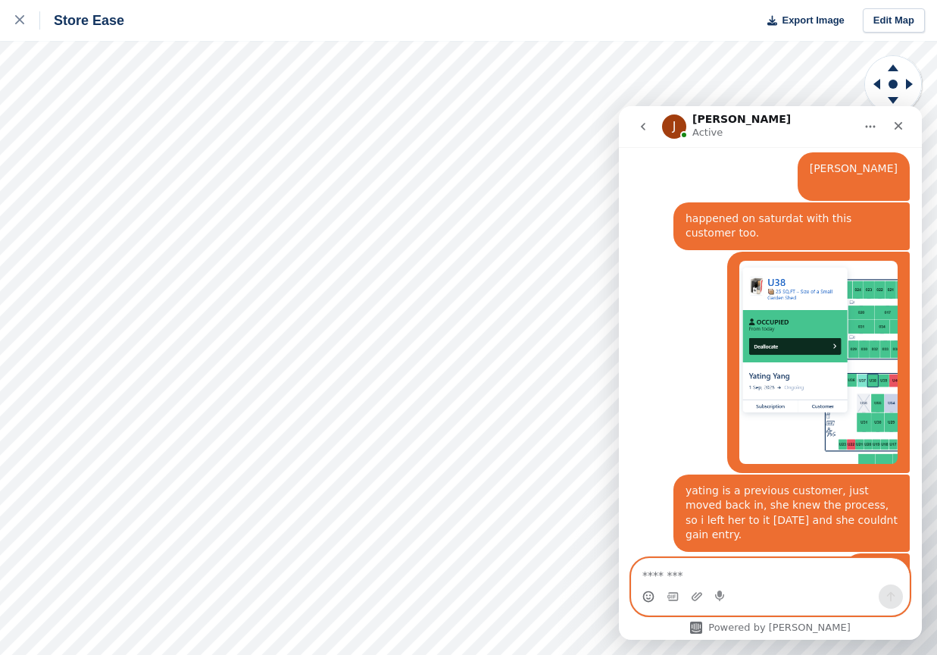
click at [715, 580] on textarea "Message…" at bounding box center [770, 571] width 277 height 26
type textarea "*********"
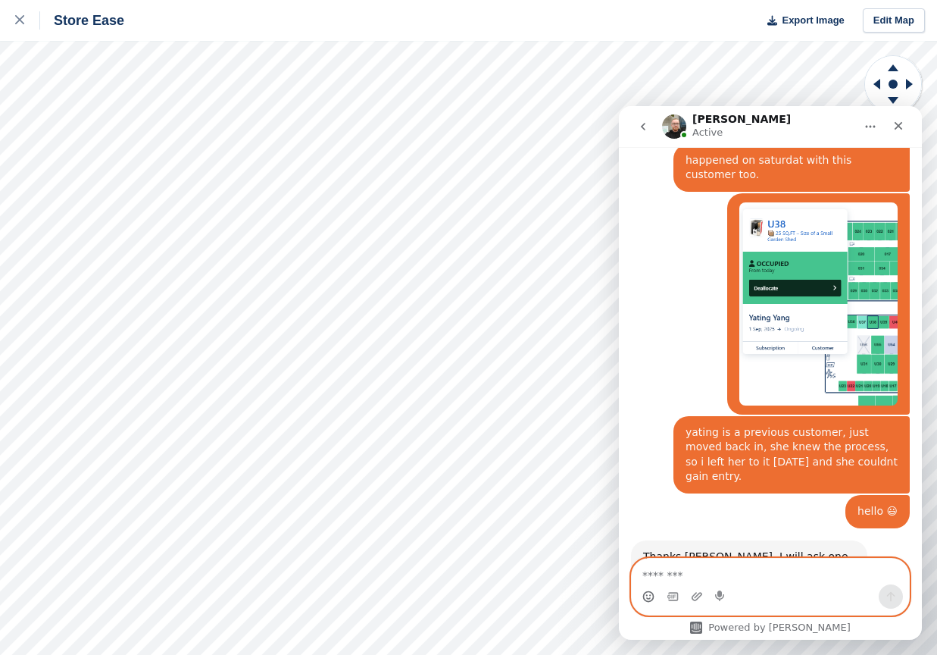
scroll to position [1921, 0]
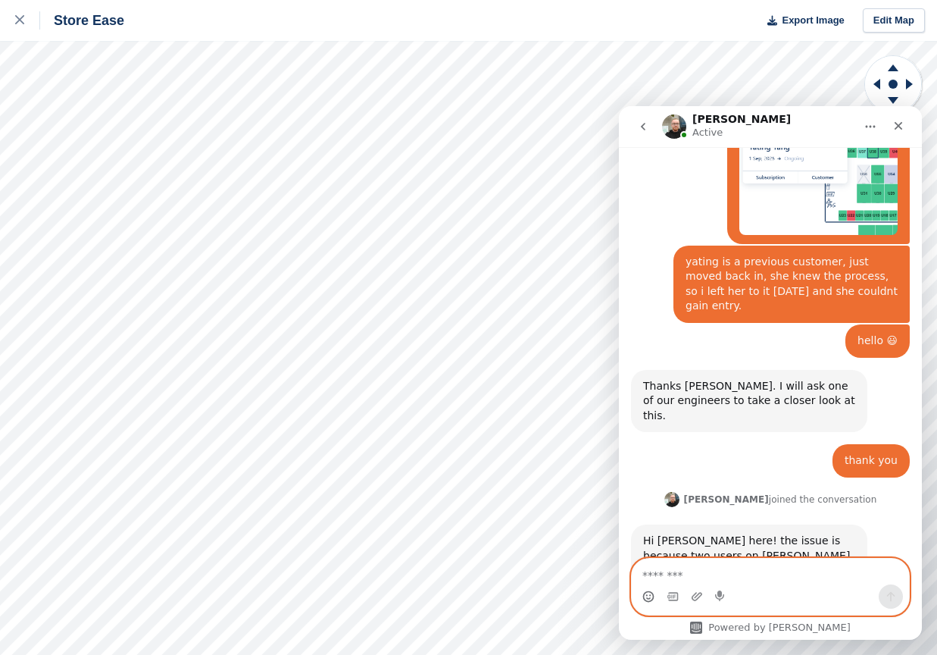
click at [706, 563] on textarea "Message…" at bounding box center [770, 571] width 277 height 26
click at [700, 572] on textarea "Message…" at bounding box center [770, 571] width 277 height 26
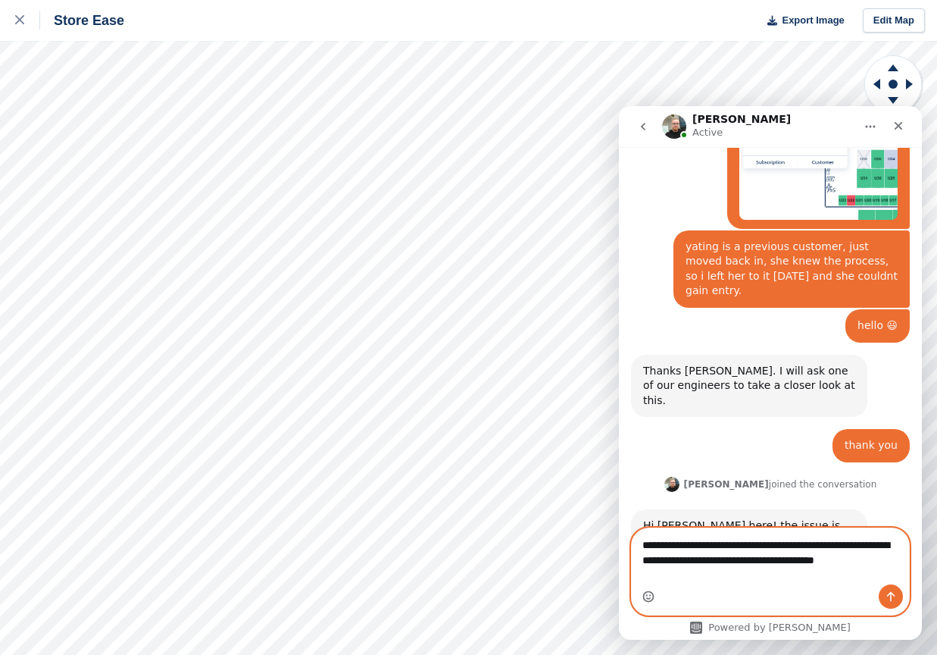
scroll to position [1951, 0]
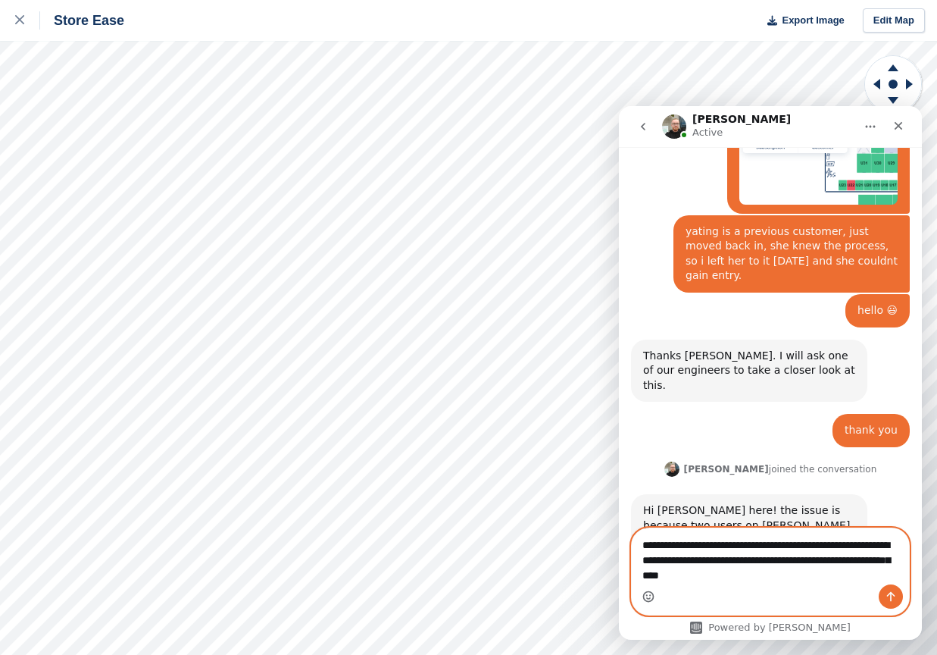
type textarea "**********"
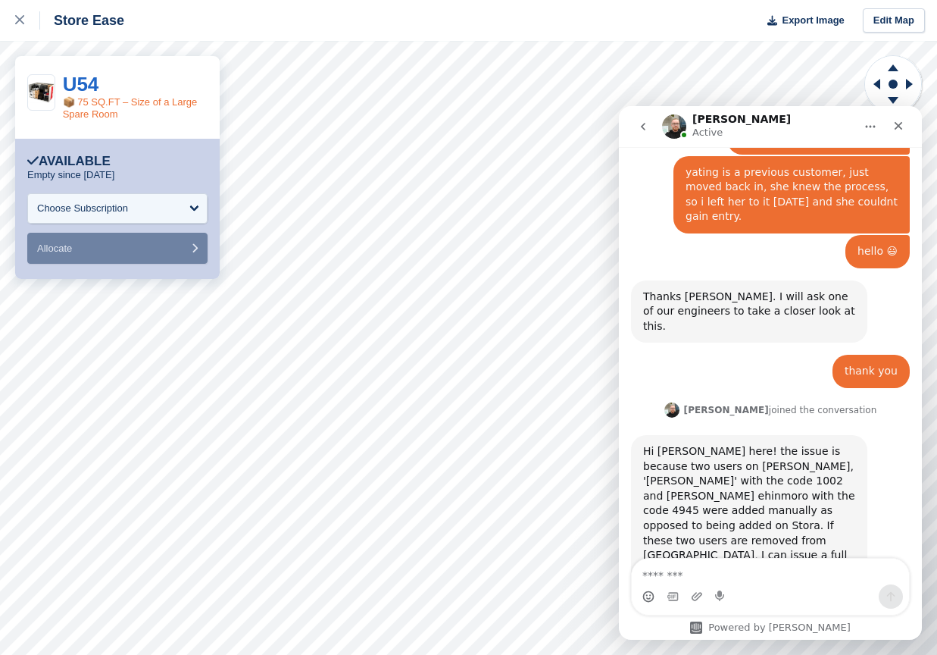
click at [89, 100] on link "📦 75 SQ.FT – Size of a Large Spare Room" at bounding box center [130, 107] width 135 height 23
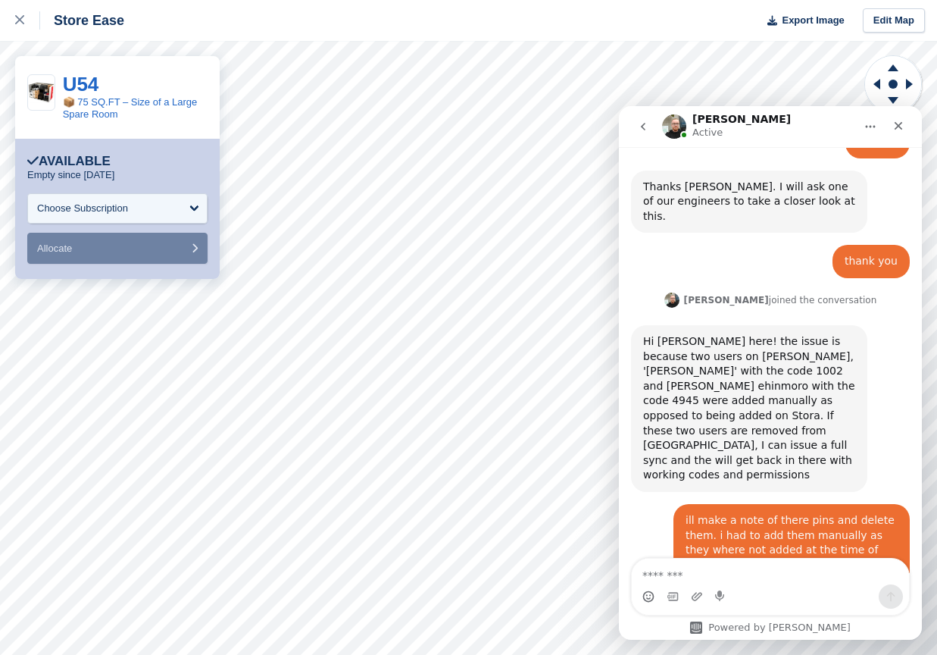
scroll to position [2165, 0]
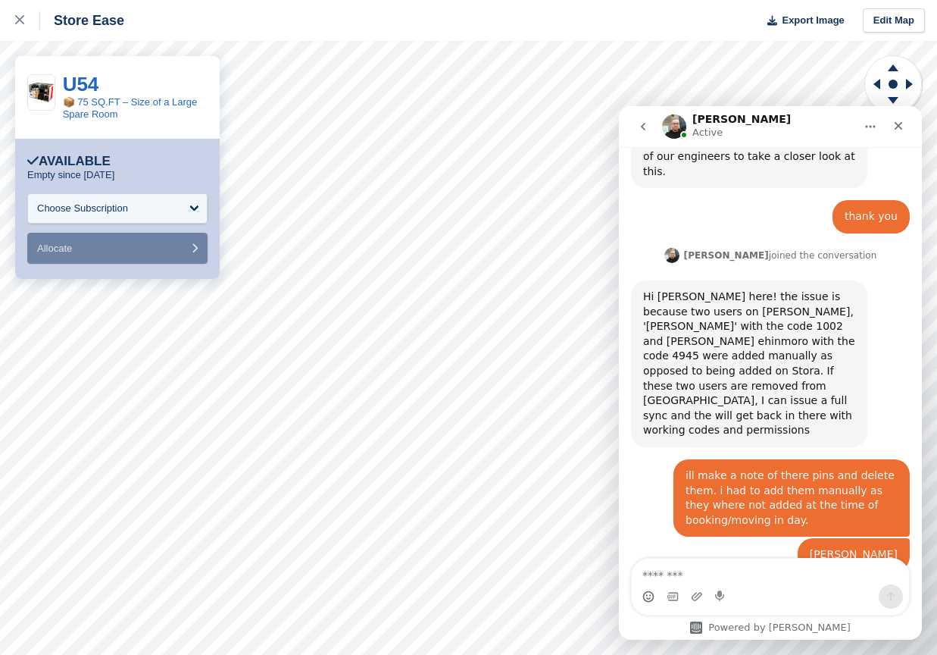
click at [665, 569] on textarea "Message…" at bounding box center [770, 571] width 277 height 26
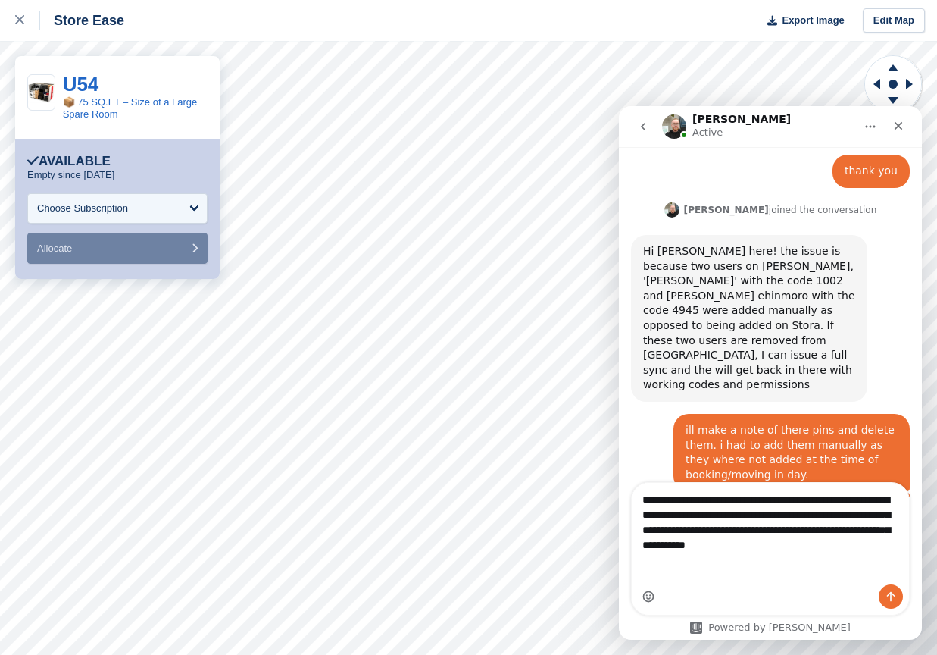
scroll to position [2226, 0]
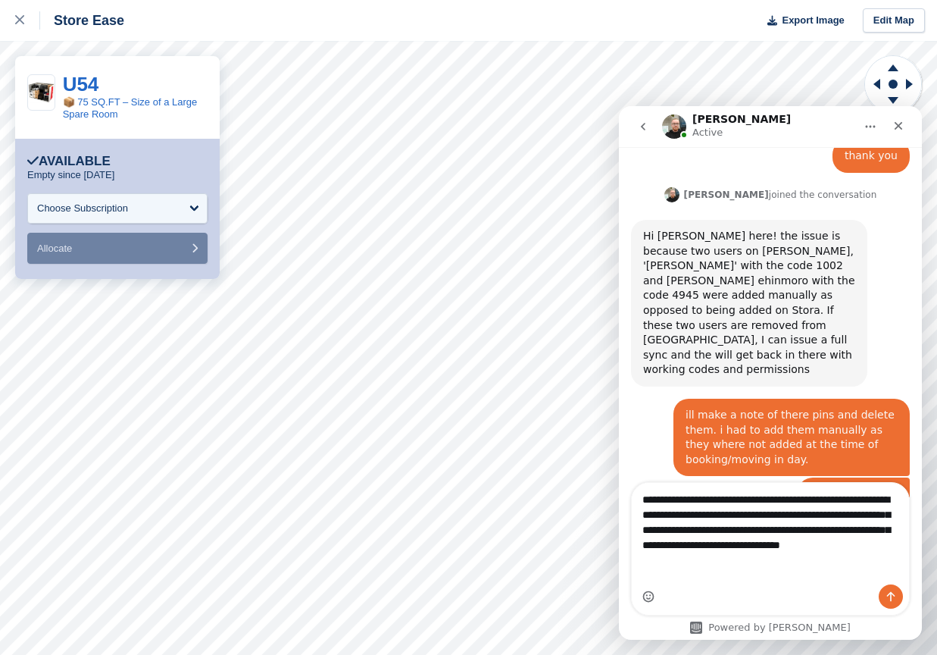
type textarea "**********"
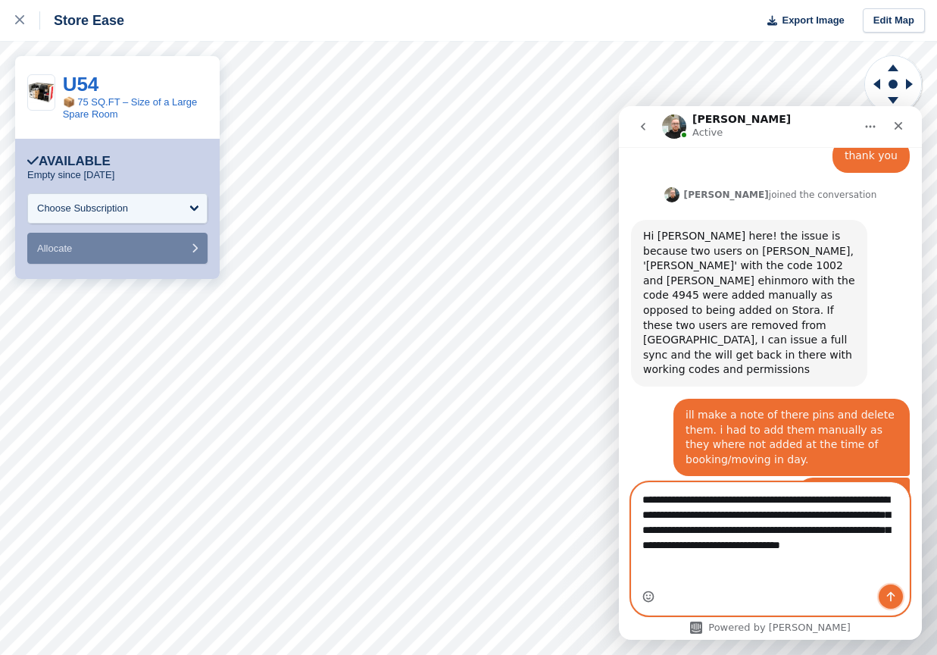
click at [887, 590] on icon "Send a message…" at bounding box center [891, 596] width 12 height 12
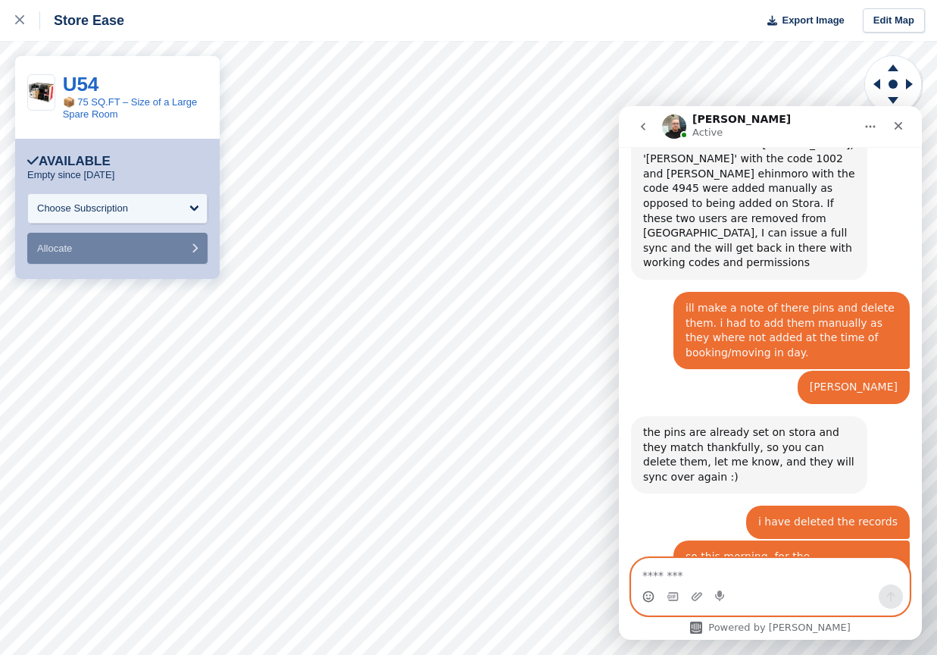
scroll to position [2320, 0]
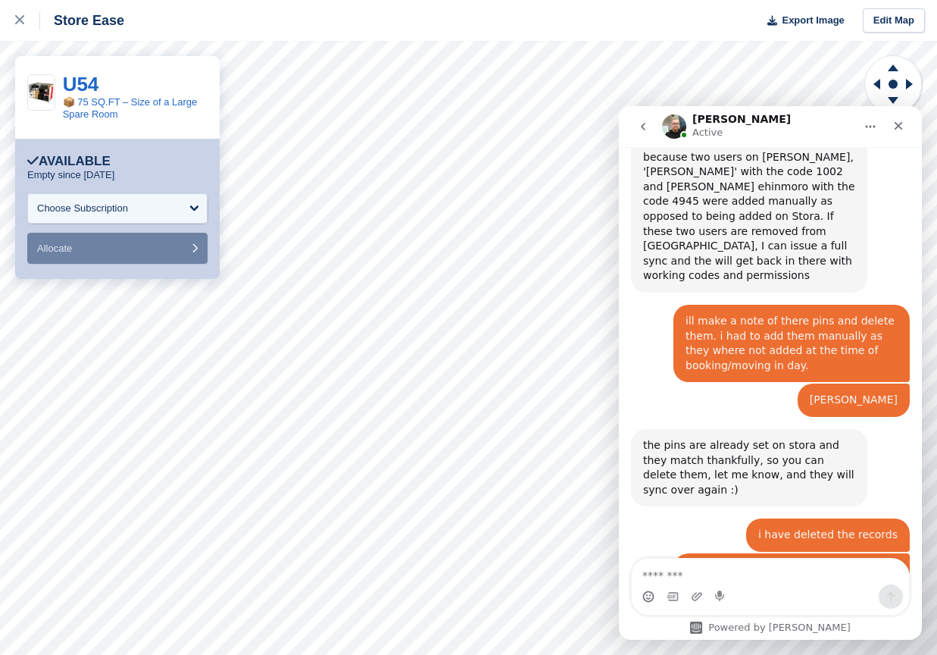
drag, startPoint x: 655, startPoint y: 599, endPoint x: 643, endPoint y: 599, distance: 12.1
click at [655, 599] on div "Intercom messenger" at bounding box center [770, 596] width 277 height 24
click at [643, 599] on icon "Emoji picker" at bounding box center [649, 596] width 12 height 12
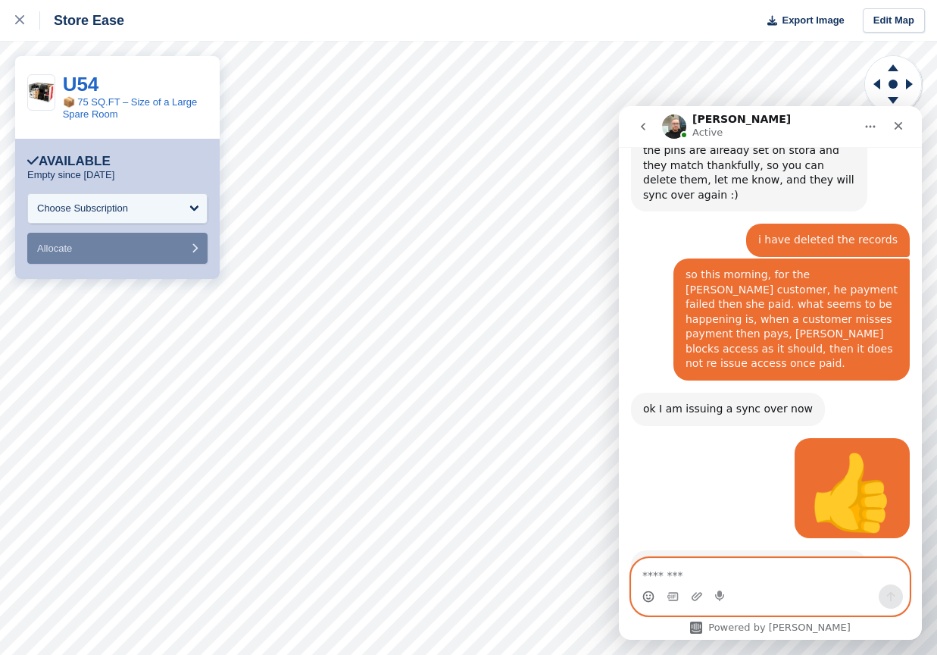
scroll to position [2556, 0]
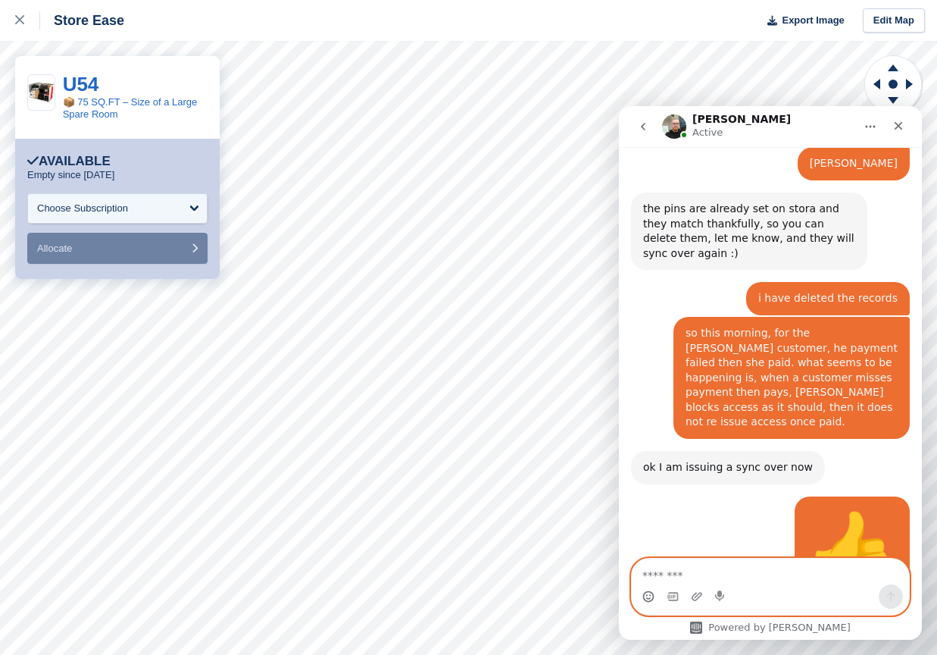
click at [689, 570] on textarea "Message…" at bounding box center [770, 571] width 277 height 26
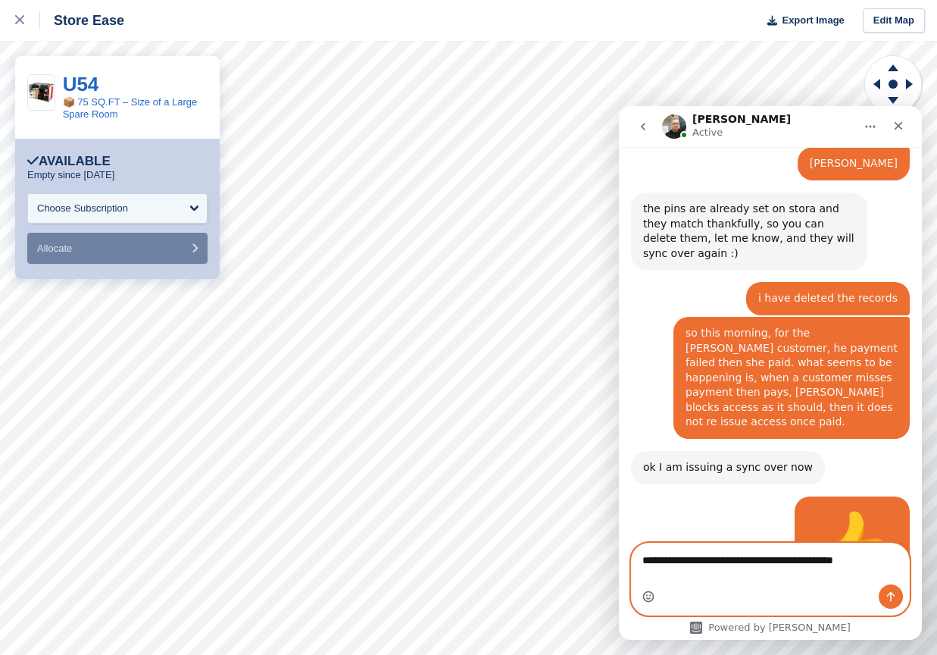
type textarea "**********"
click at [887, 593] on icon "Send a message…" at bounding box center [891, 596] width 12 height 12
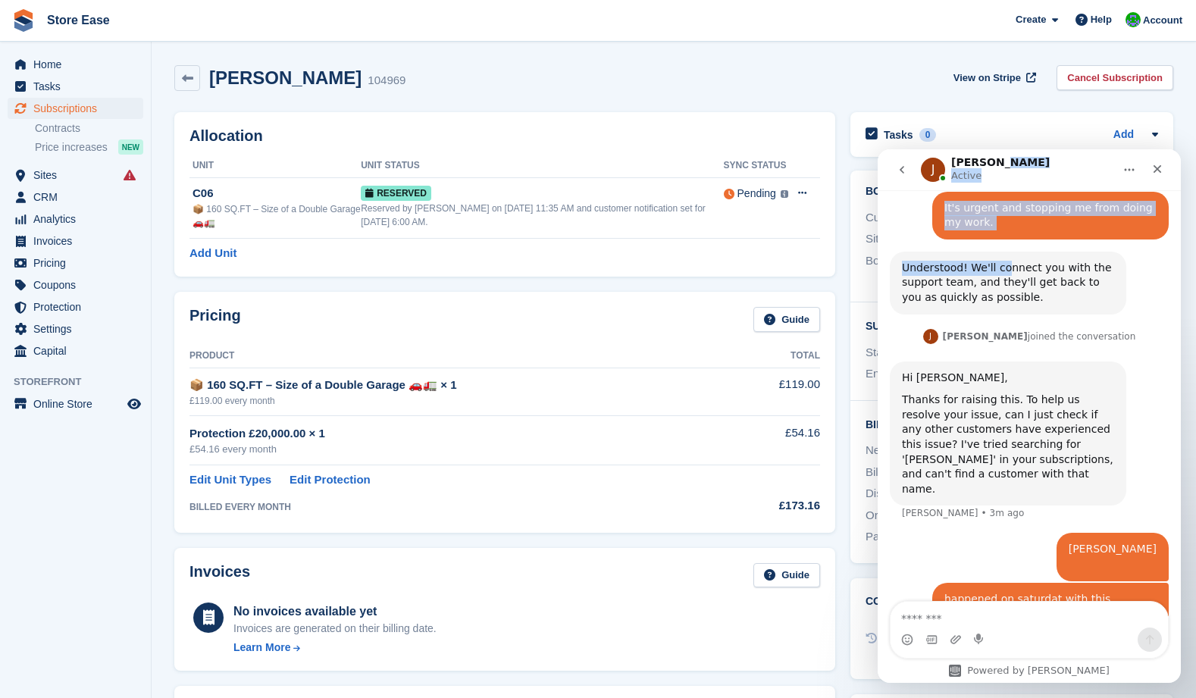
scroll to position [1280, 0]
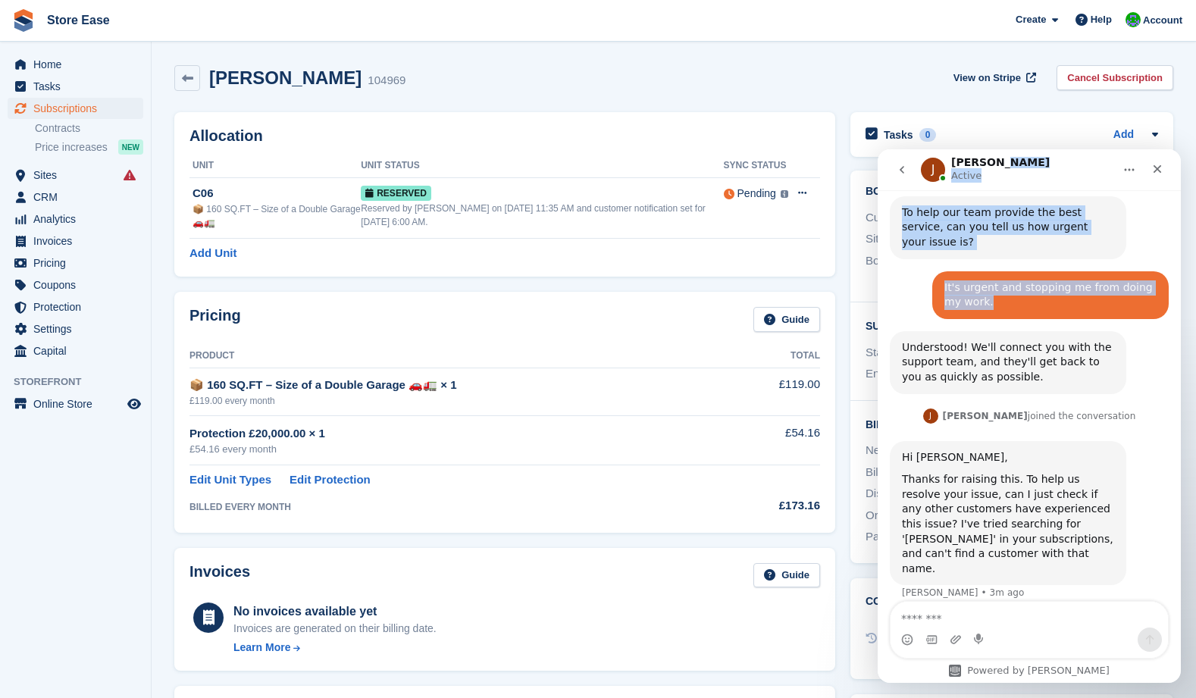
drag, startPoint x: 1027, startPoint y: 175, endPoint x: 1002, endPoint y: 191, distance: 29.6
click at [1001, 192] on div "J Jennifer Active Ask us anything, or share your feedback. How can we help? Fin…" at bounding box center [1028, 415] width 303 height 533
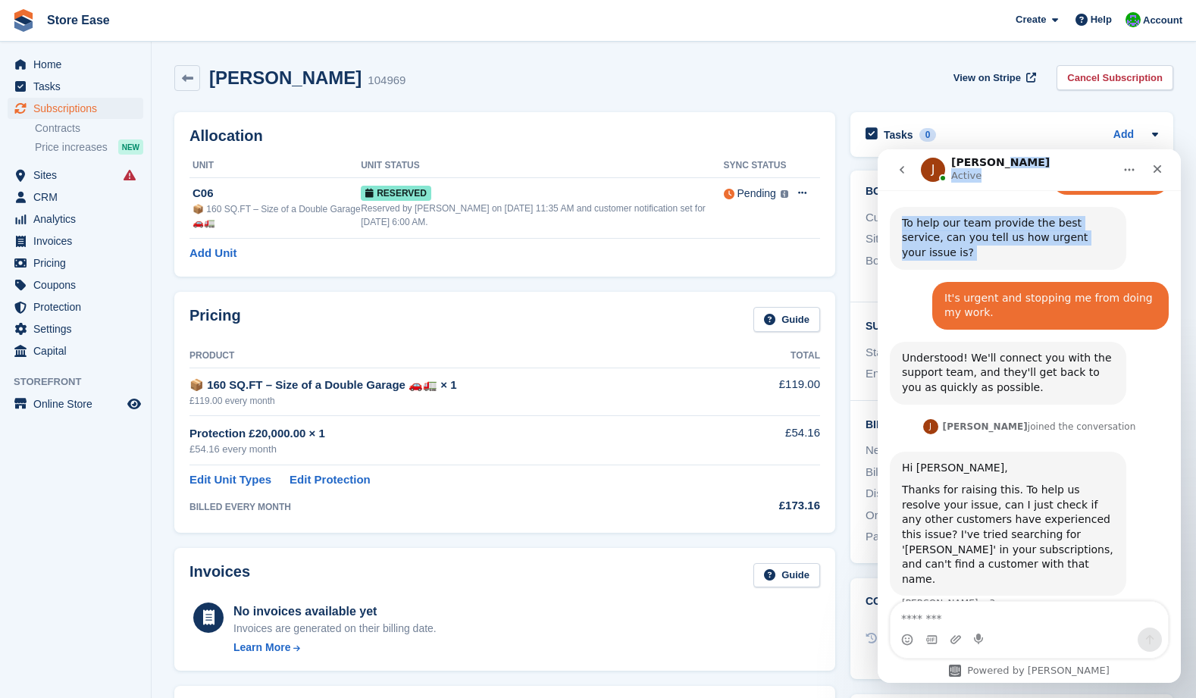
drag, startPoint x: 1002, startPoint y: 191, endPoint x: 904, endPoint y: 167, distance: 100.5
click at [904, 167] on icon "go back" at bounding box center [902, 170] width 12 height 12
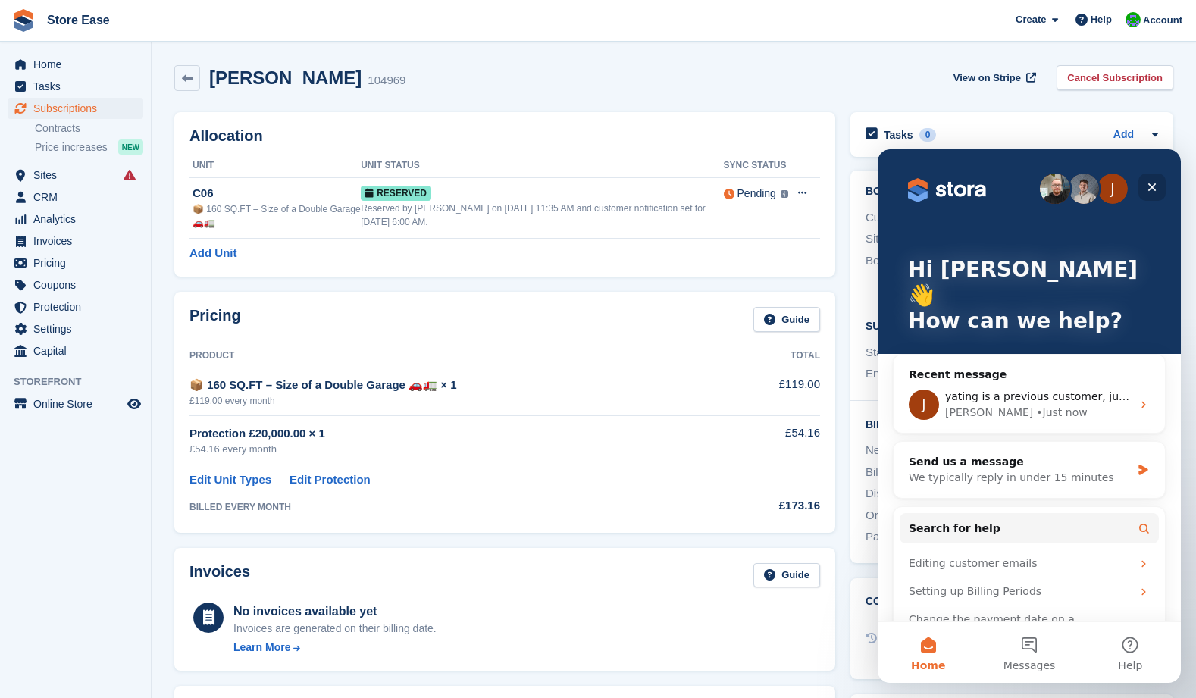
click at [1153, 182] on icon "Close" at bounding box center [1152, 187] width 12 height 12
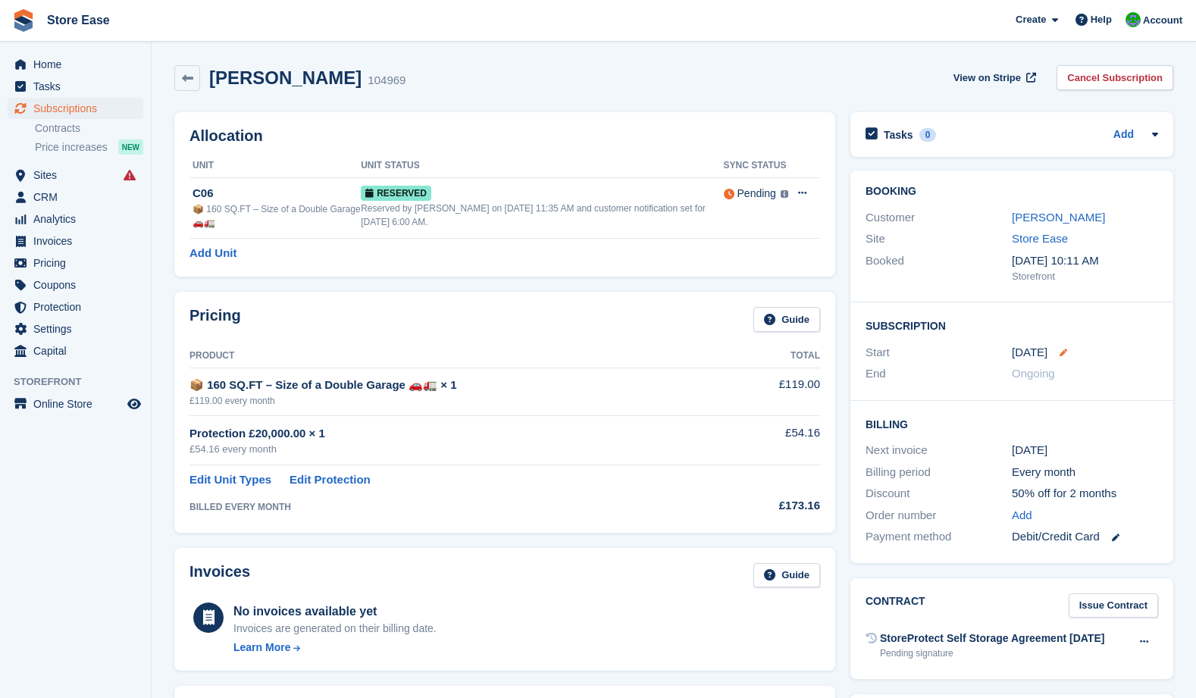
click at [1064, 355] on icon at bounding box center [1063, 353] width 8 height 8
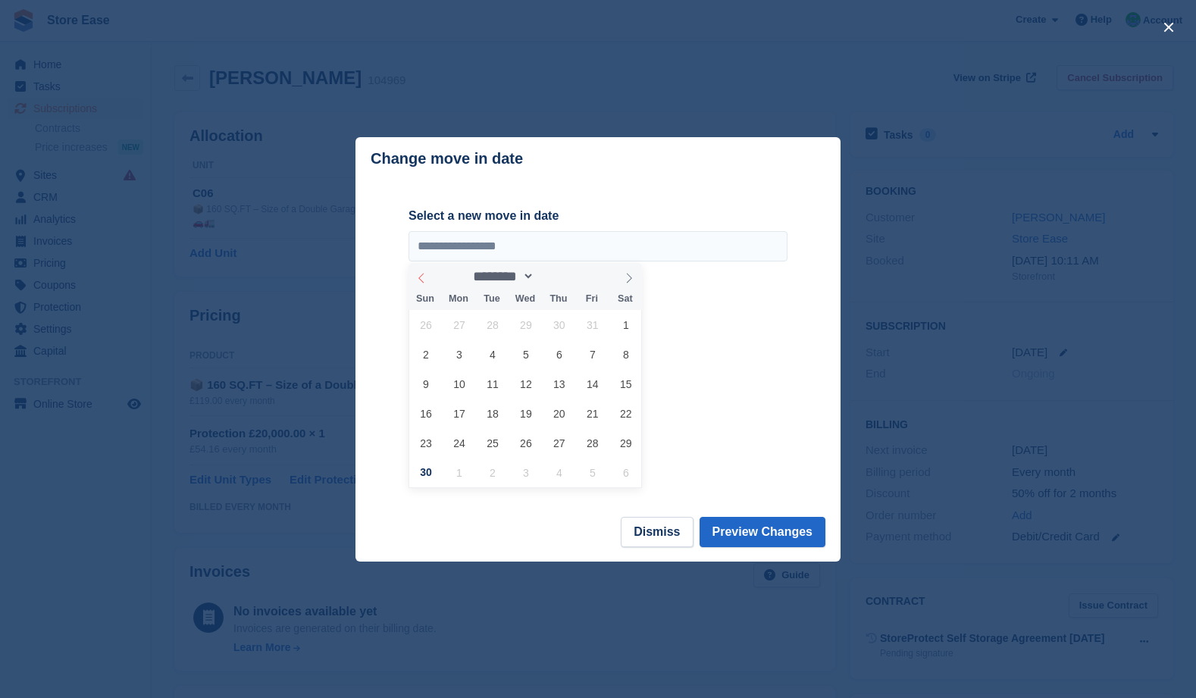
click at [415, 277] on span at bounding box center [421, 276] width 26 height 26
select select "*"
click at [461, 389] on span "15" at bounding box center [459, 384] width 30 height 30
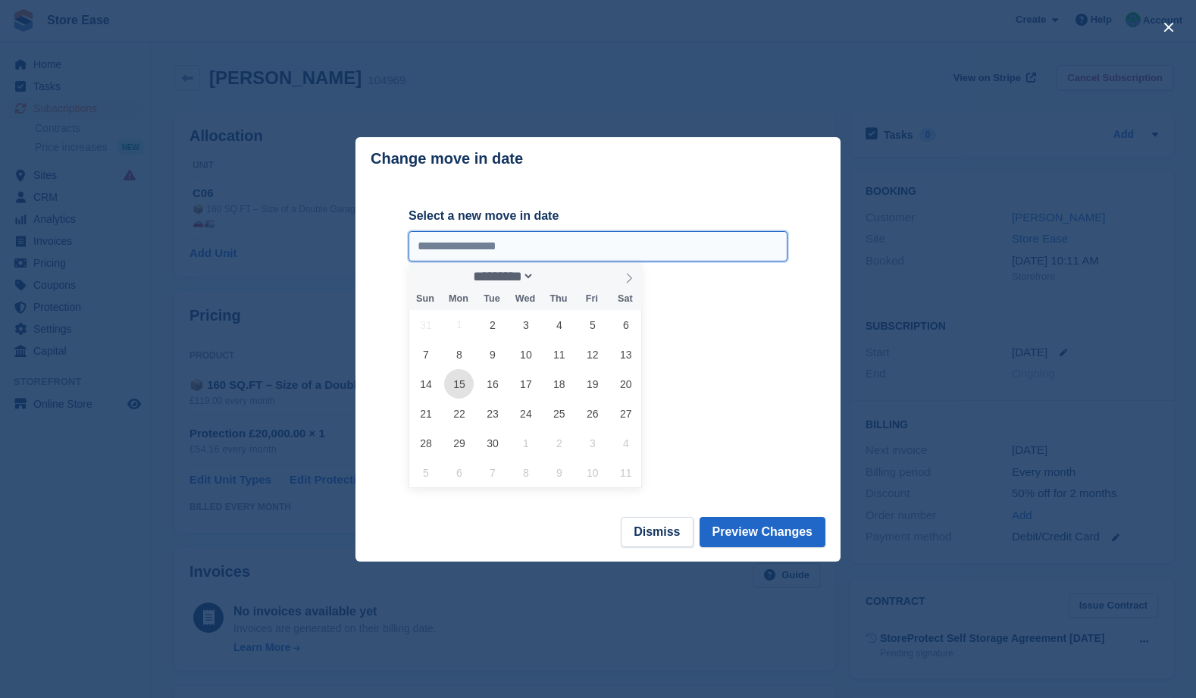
type input "**********"
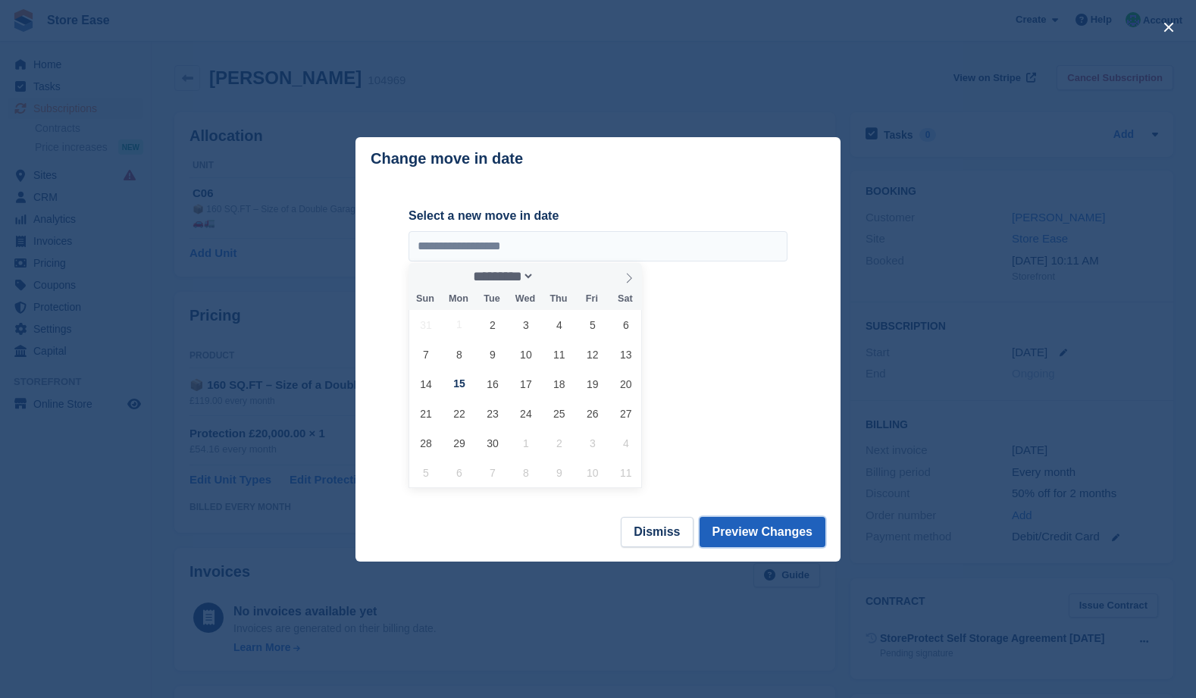
click at [756, 531] on button "Preview Changes" at bounding box center [762, 532] width 127 height 30
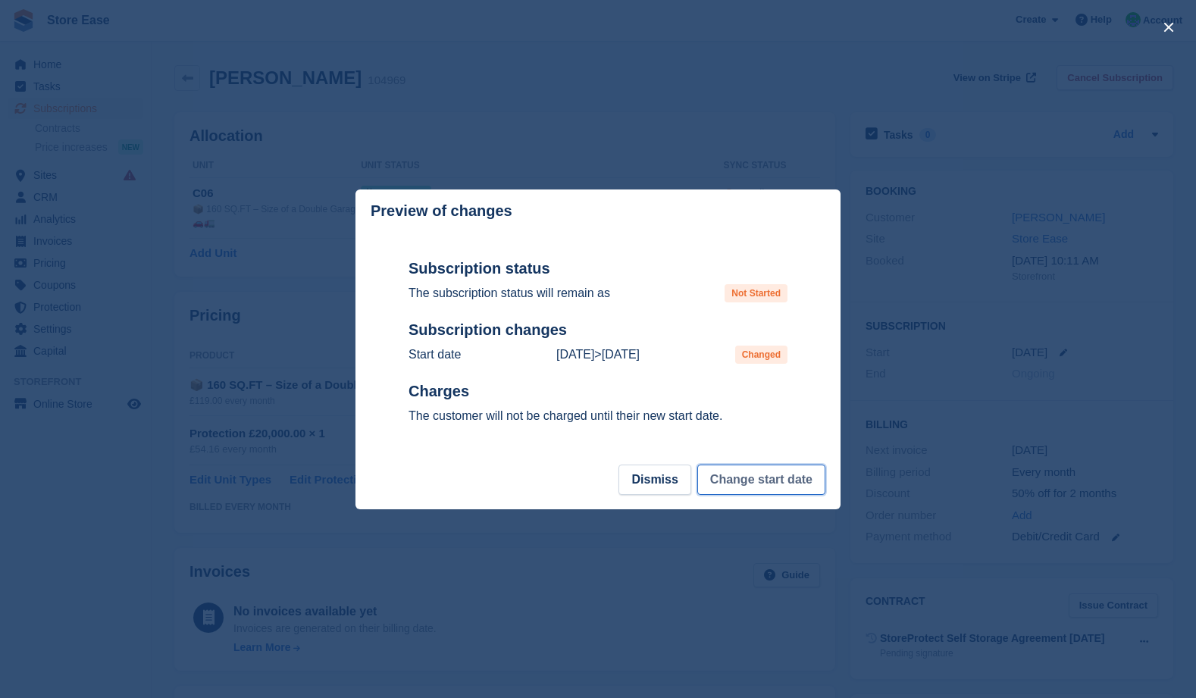
click at [748, 477] on button "Change start date" at bounding box center [761, 480] width 128 height 30
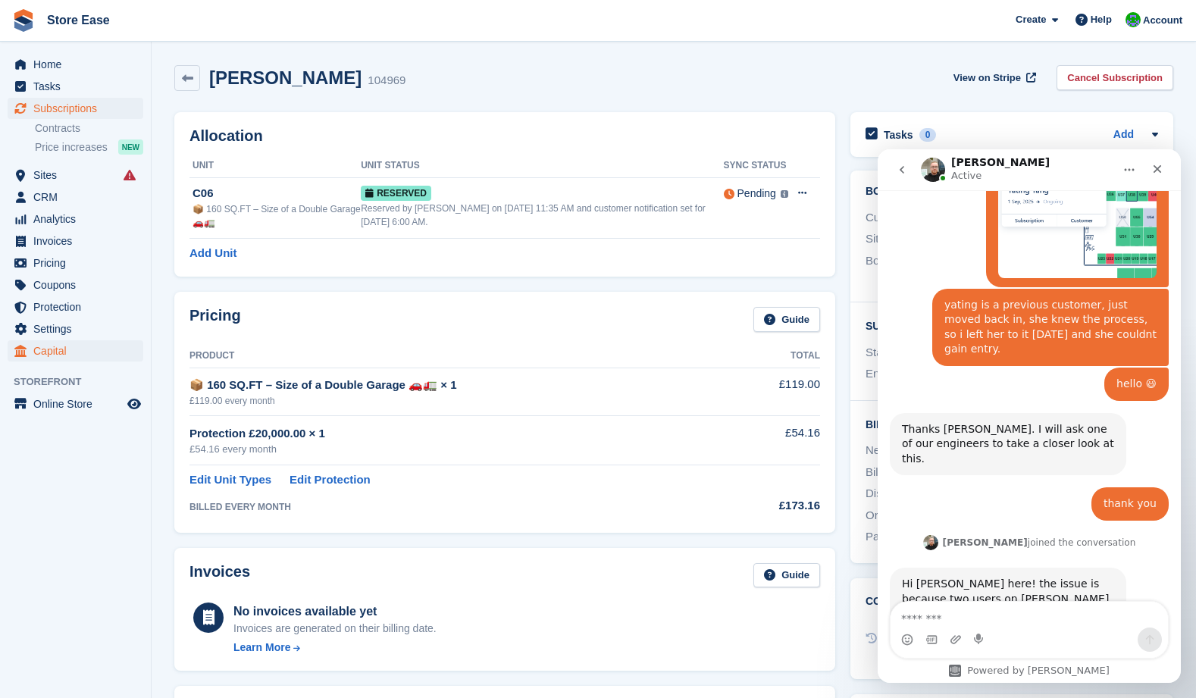
scroll to position [2010, 0]
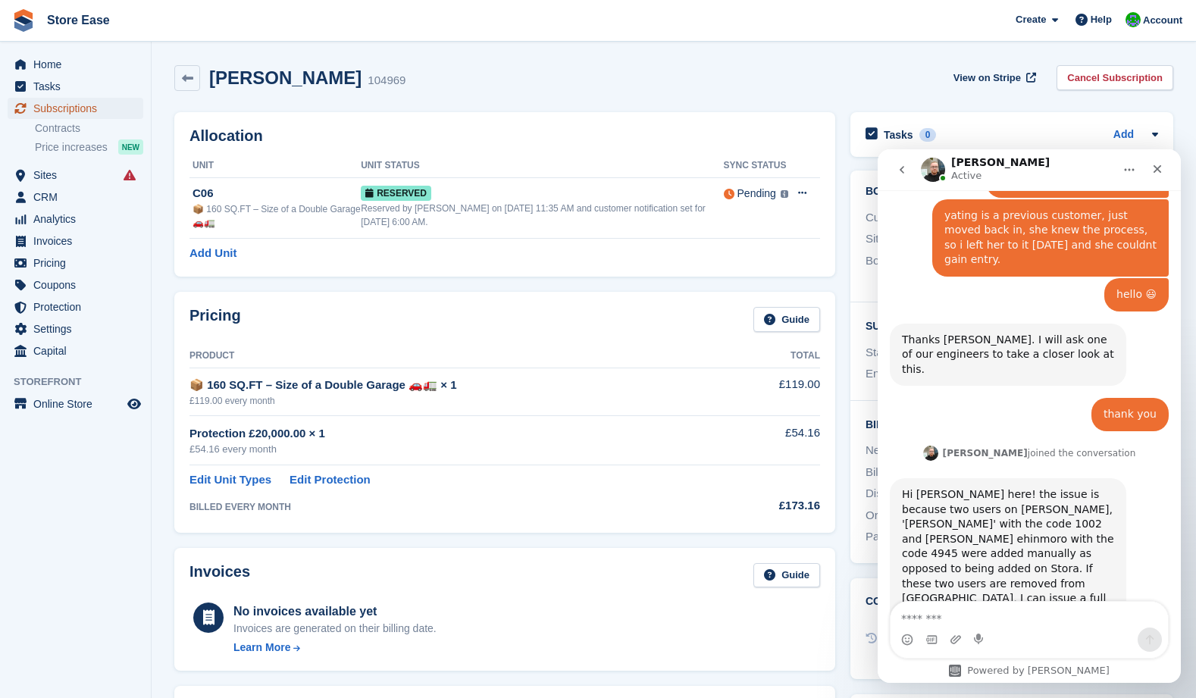
click at [64, 109] on span "Subscriptions" at bounding box center [78, 108] width 91 height 21
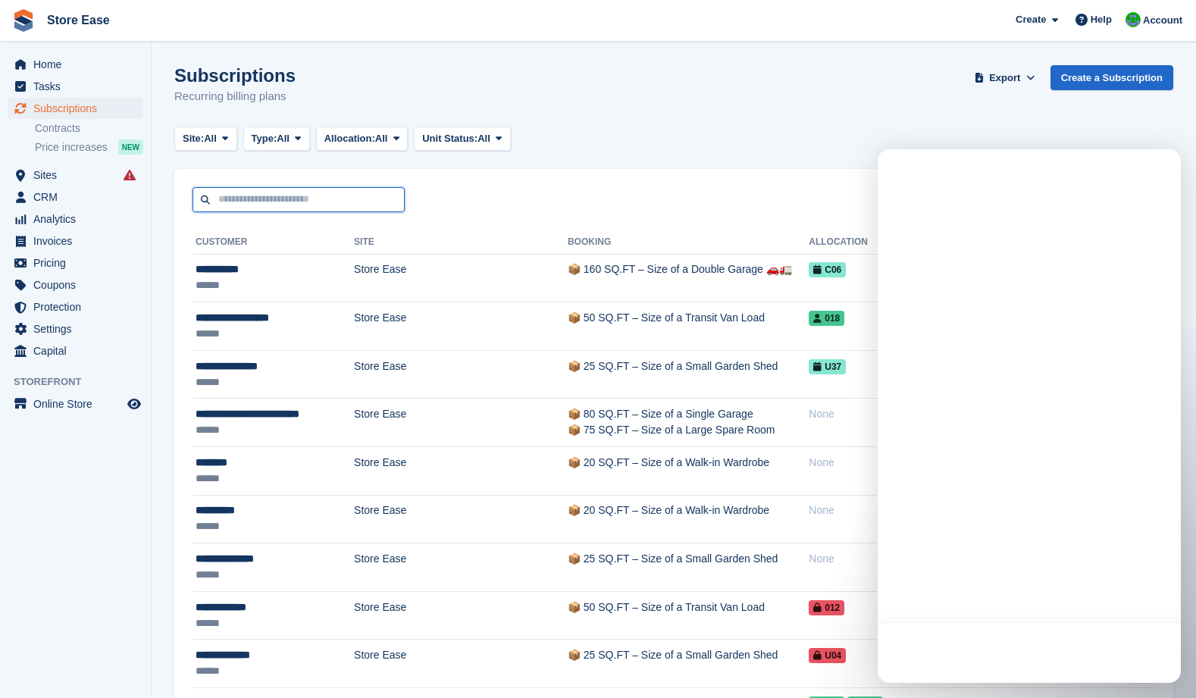
click at [269, 203] on input "text" at bounding box center [298, 199] width 212 height 25
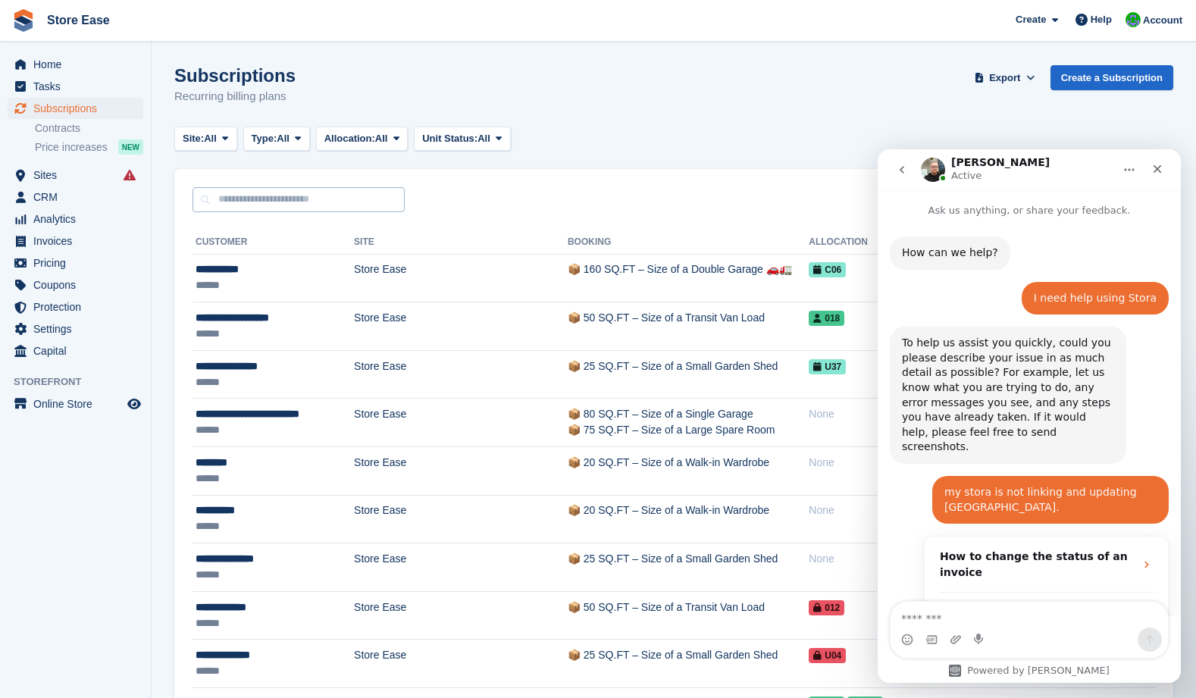
scroll to position [2010, 0]
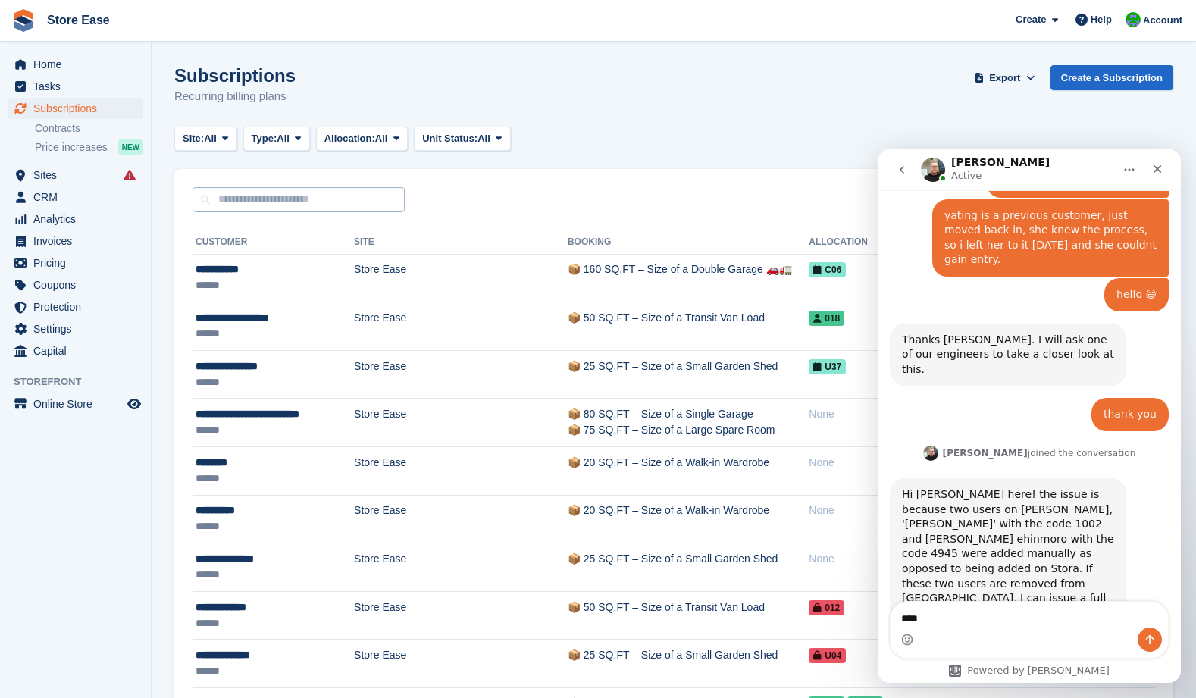
type textarea "*****"
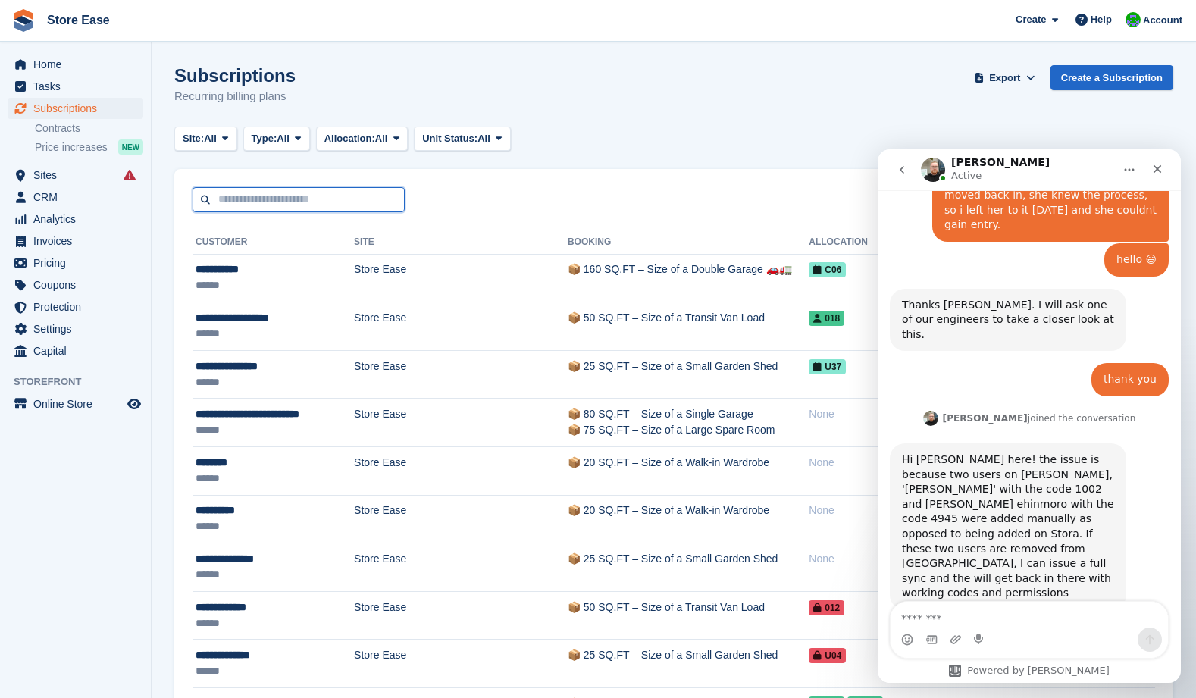
click at [267, 203] on input "text" at bounding box center [298, 199] width 212 height 25
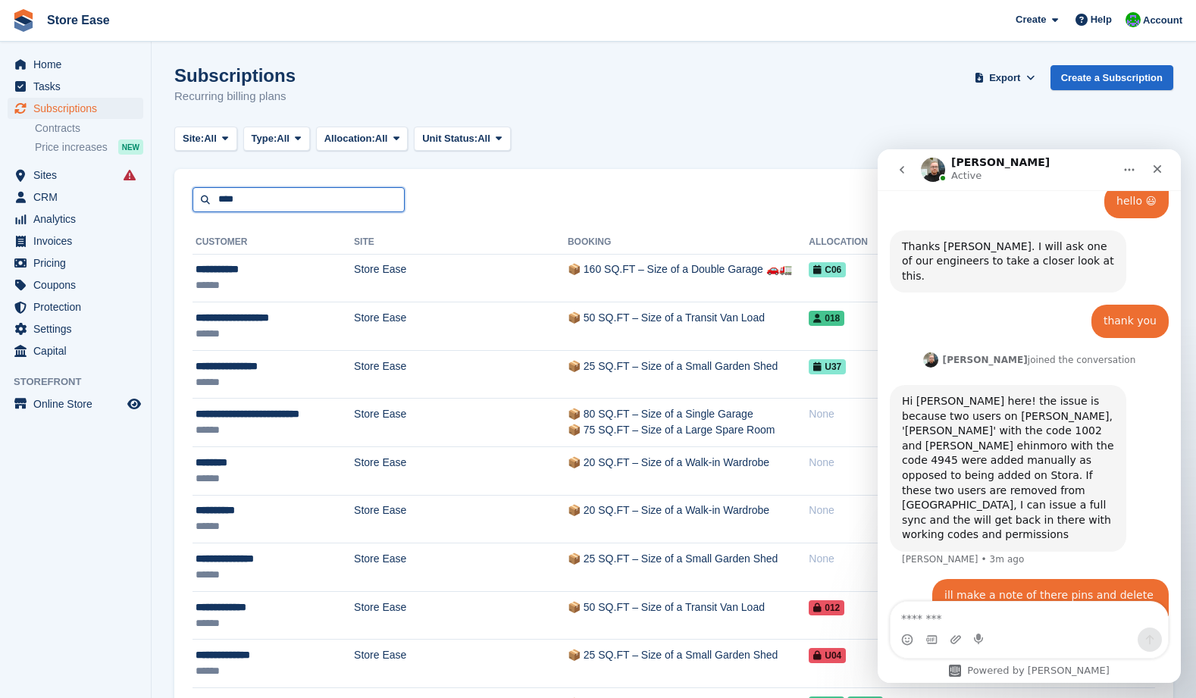
type input "****"
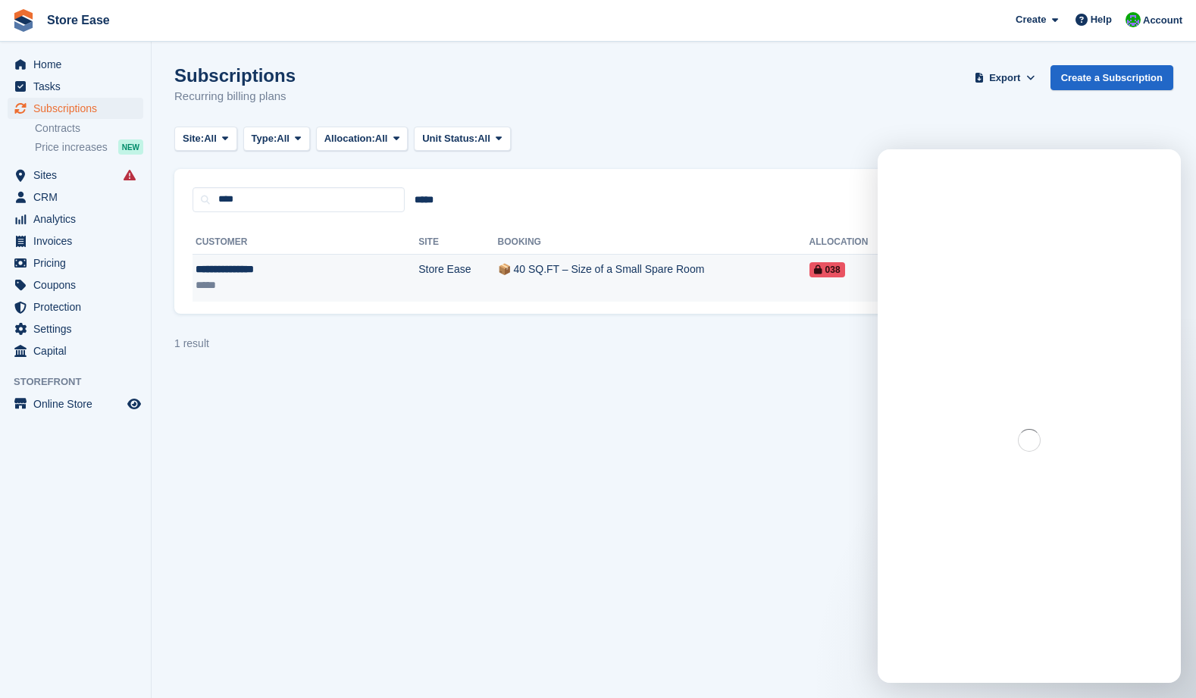
click at [255, 267] on div "**********" at bounding box center [269, 269] width 147 height 16
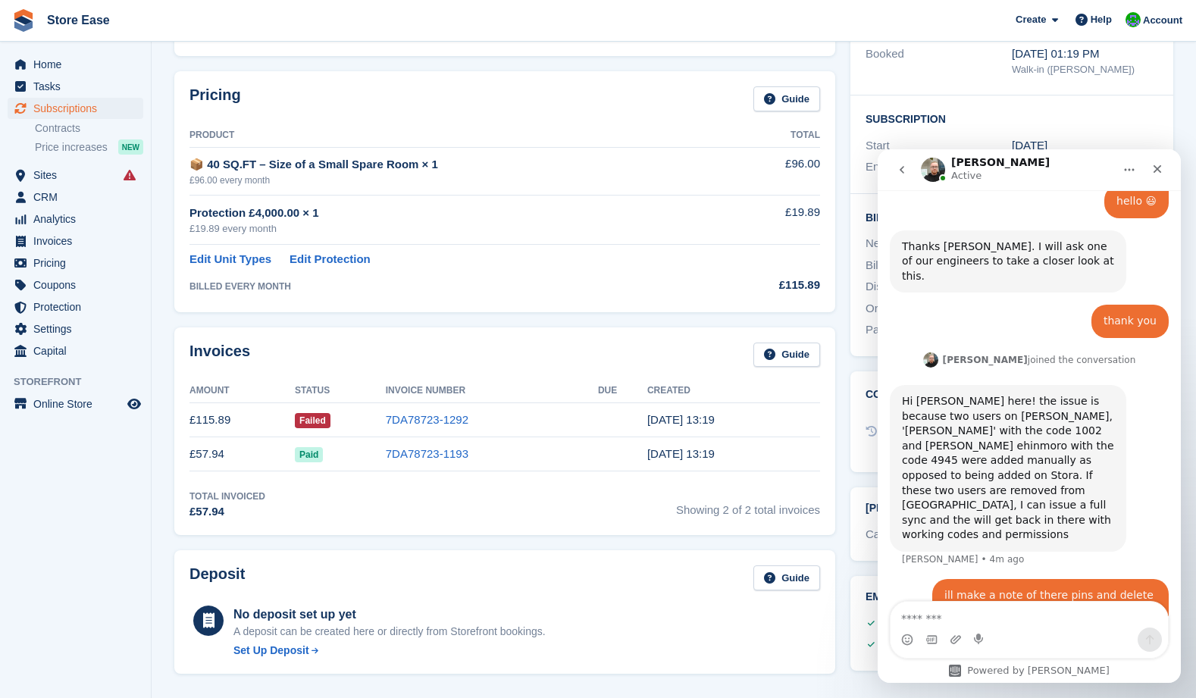
scroll to position [131, 0]
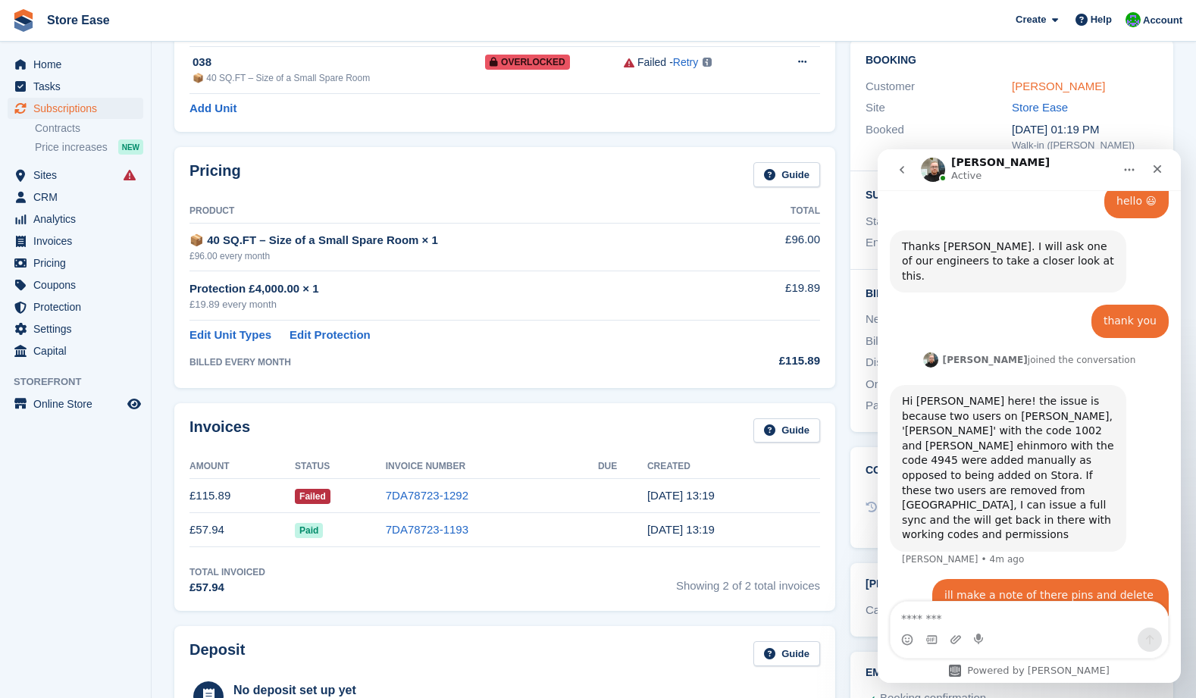
click at [1029, 86] on link "[PERSON_NAME]" at bounding box center [1058, 86] width 93 height 13
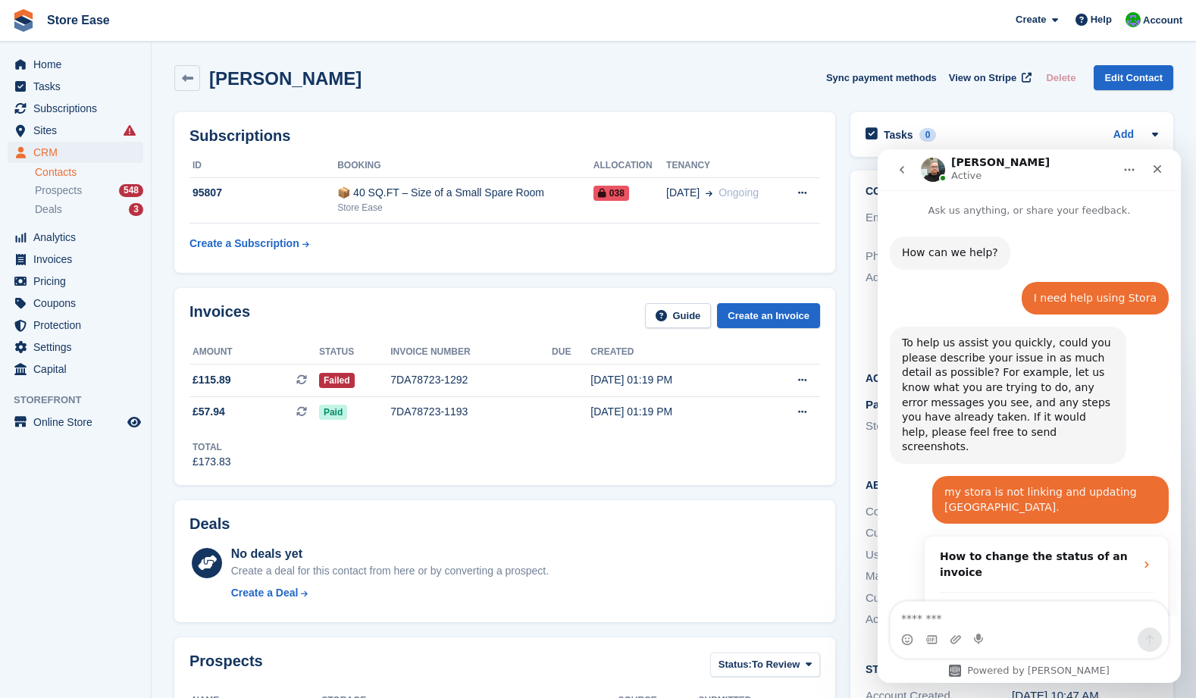
scroll to position [2045, 0]
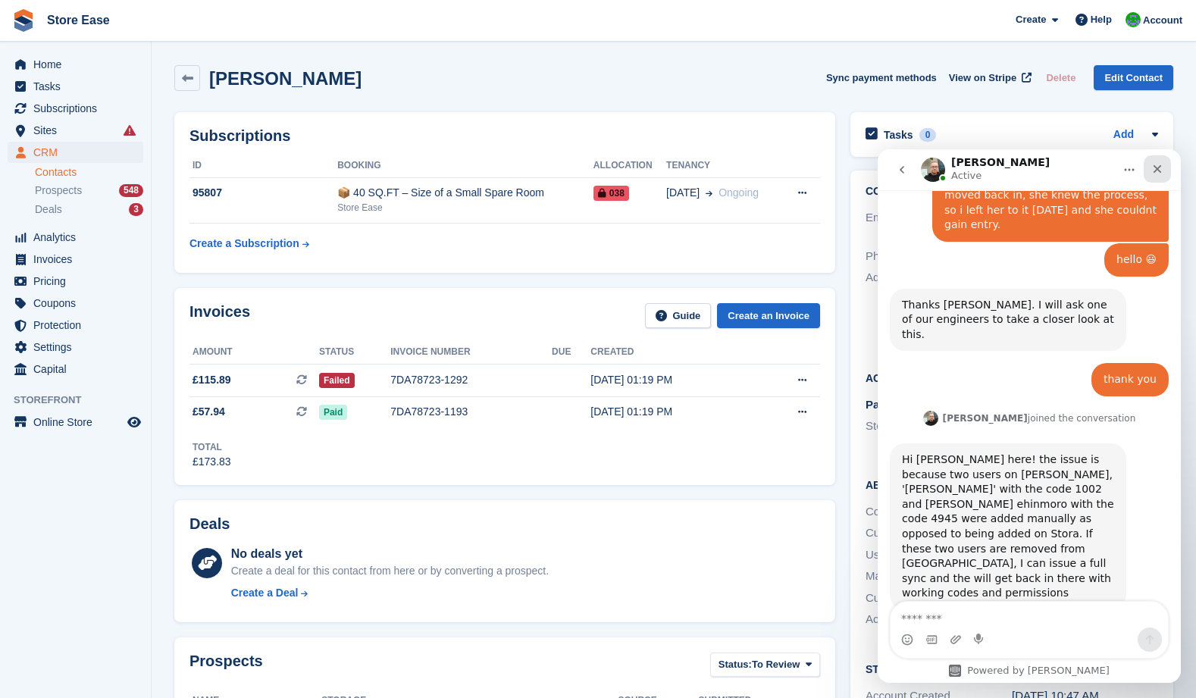
click at [1156, 170] on icon "Close" at bounding box center [1157, 169] width 8 height 8
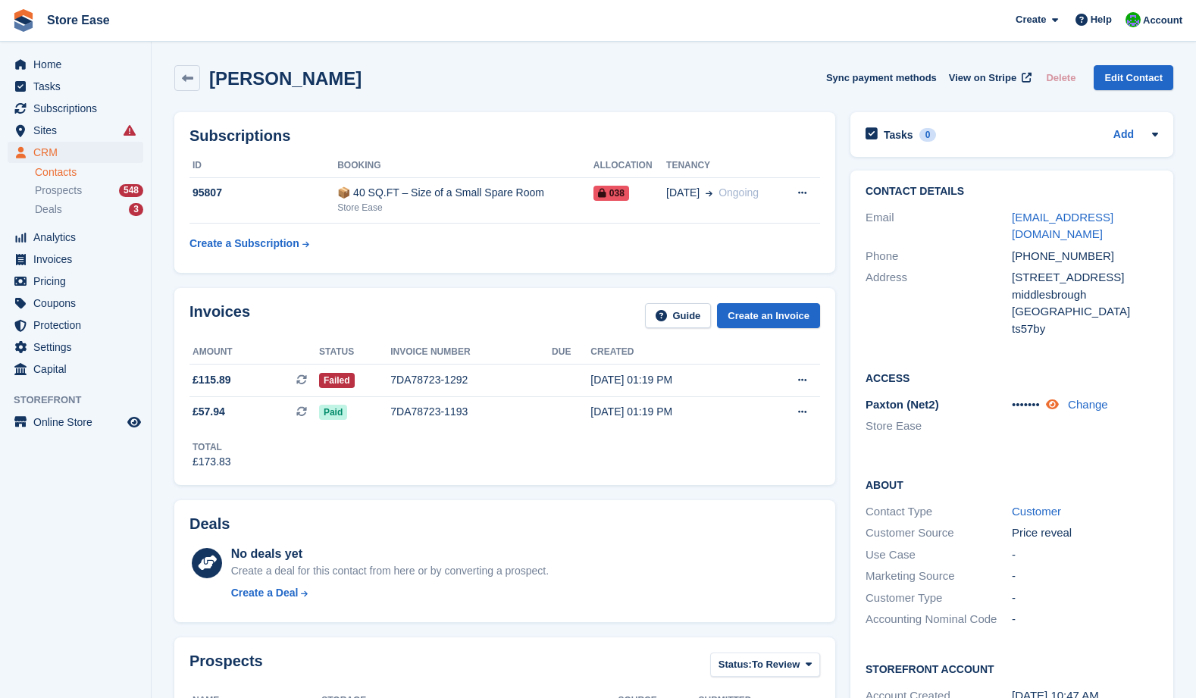
click at [1056, 399] on icon at bounding box center [1052, 404] width 13 height 11
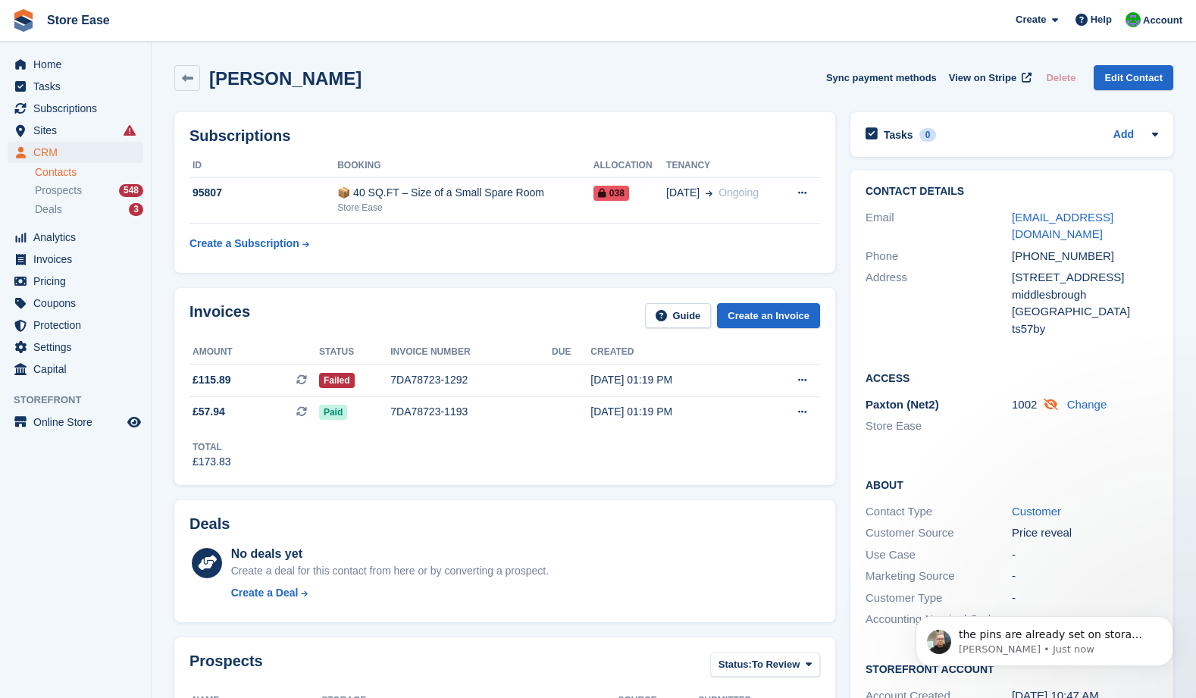
scroll to position [0, 0]
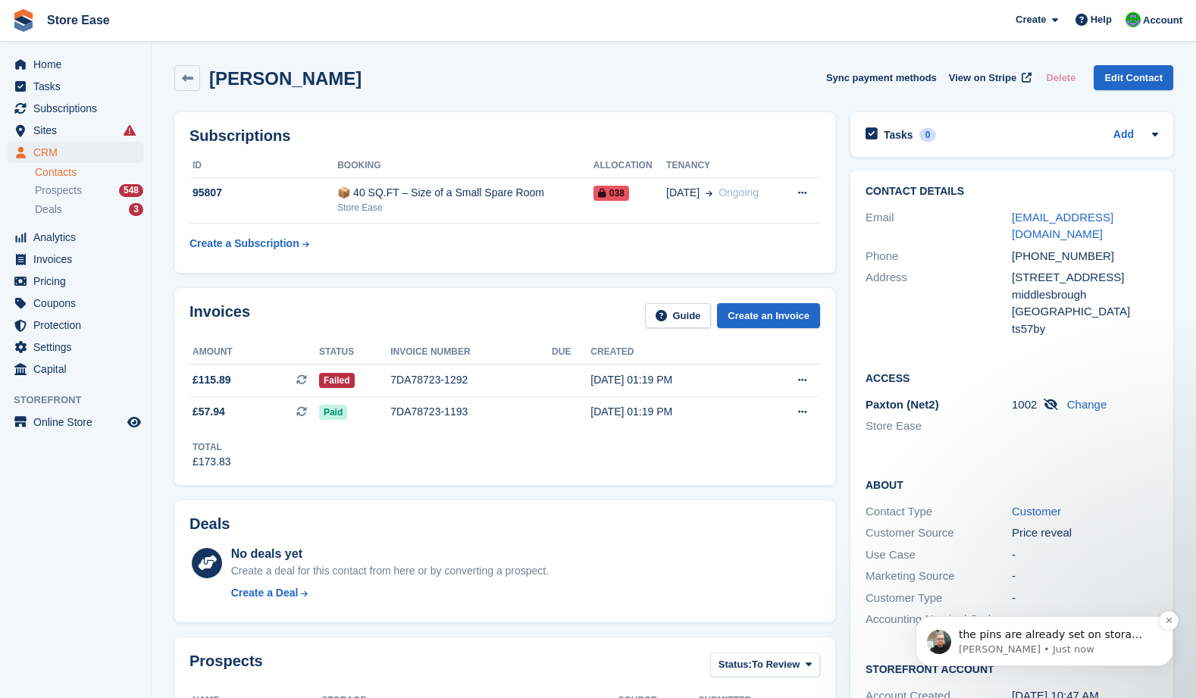
click at [1070, 633] on p "the pins are already set on stora and they match thankfully, so you can delete …" at bounding box center [1057, 634] width 196 height 15
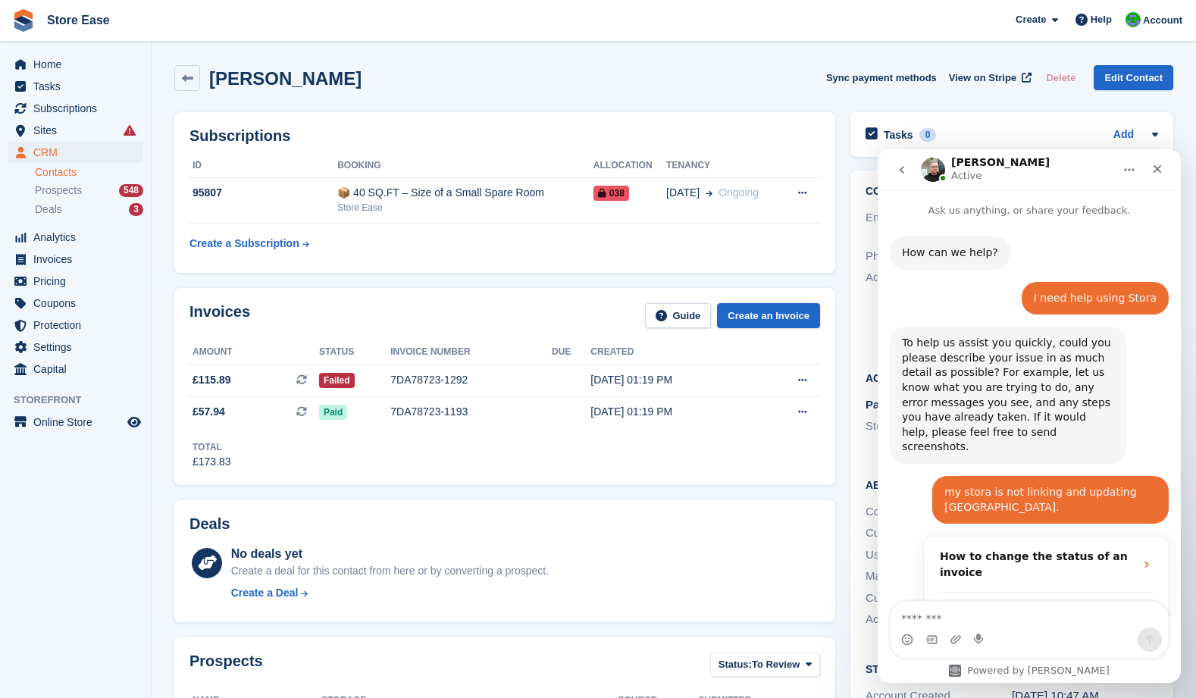
scroll to position [2145, 0]
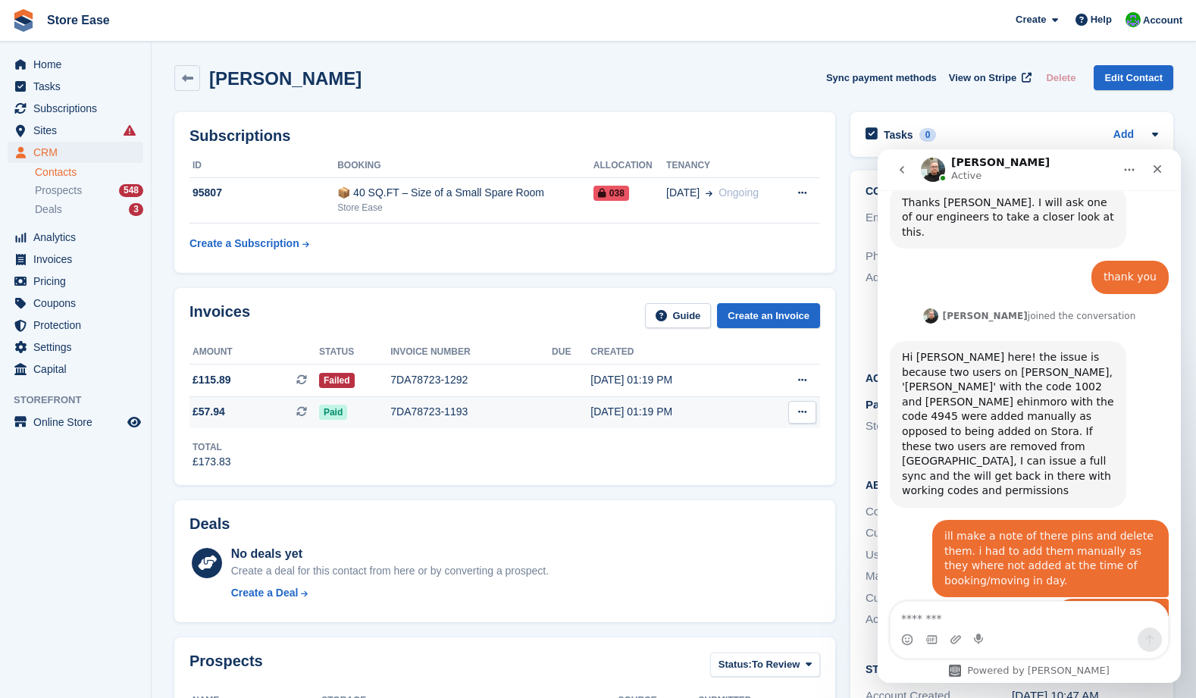
click at [811, 418] on button at bounding box center [802, 412] width 28 height 23
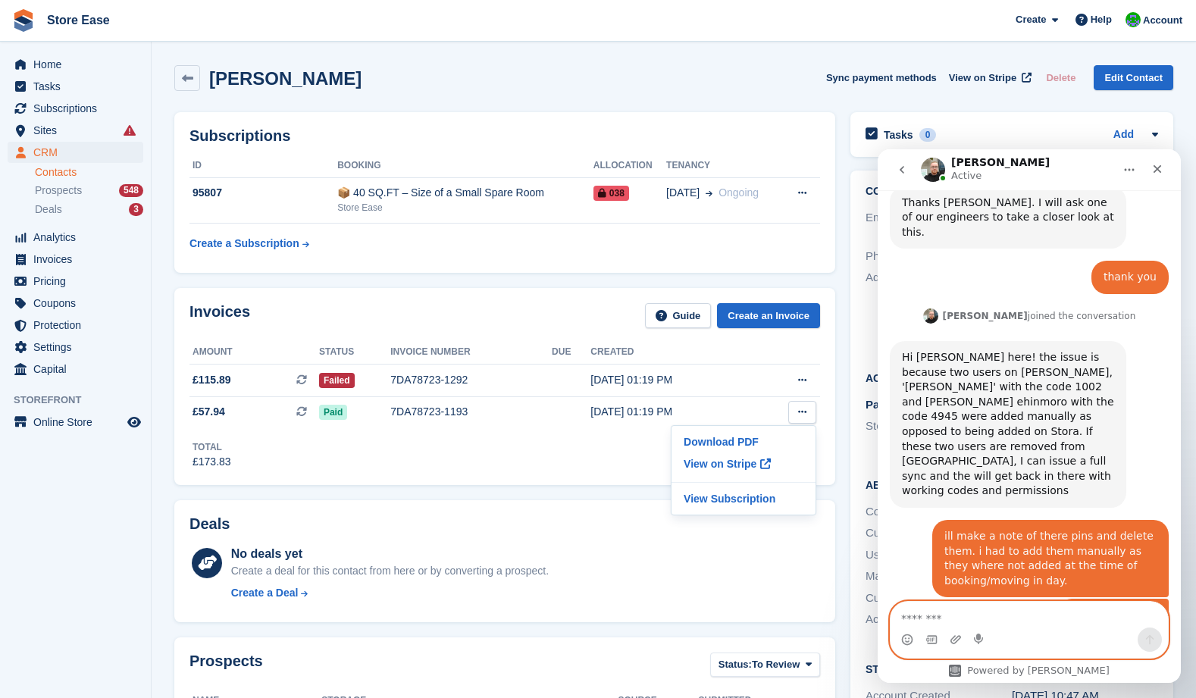
click at [936, 615] on textarea "Message…" at bounding box center [1028, 615] width 277 height 26
type textarea "**********"
click at [1147, 637] on icon "Send a message…" at bounding box center [1149, 639] width 12 height 12
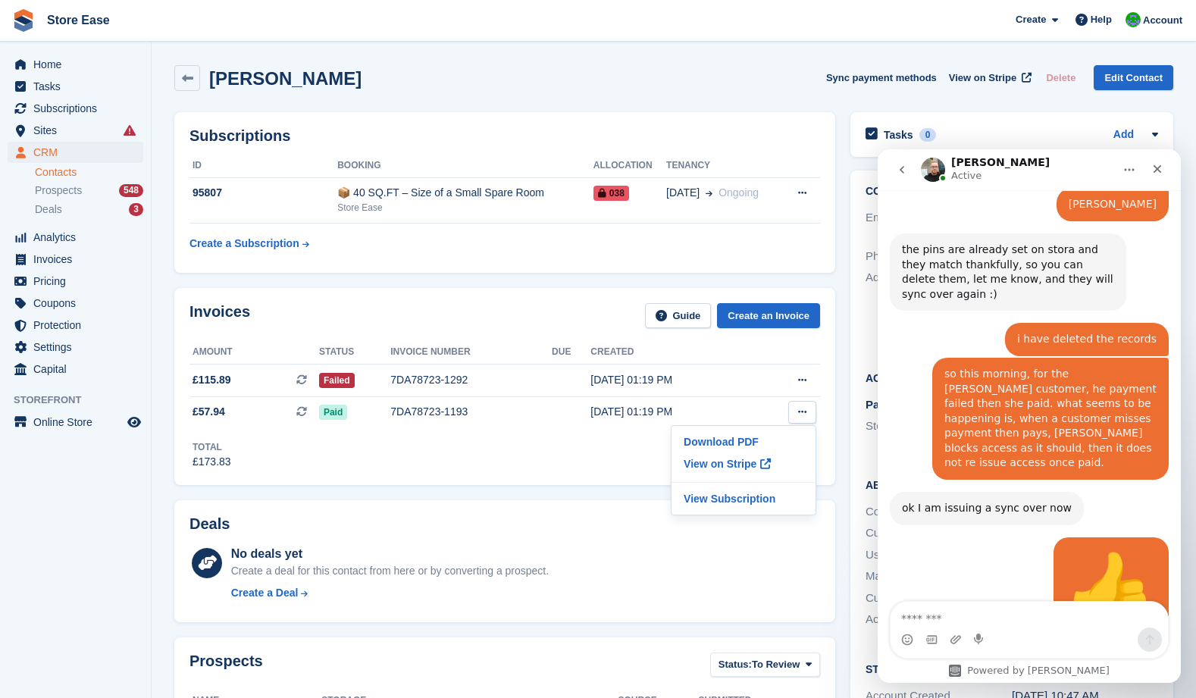
scroll to position [2616, 0]
